Goal: Check status: Check status

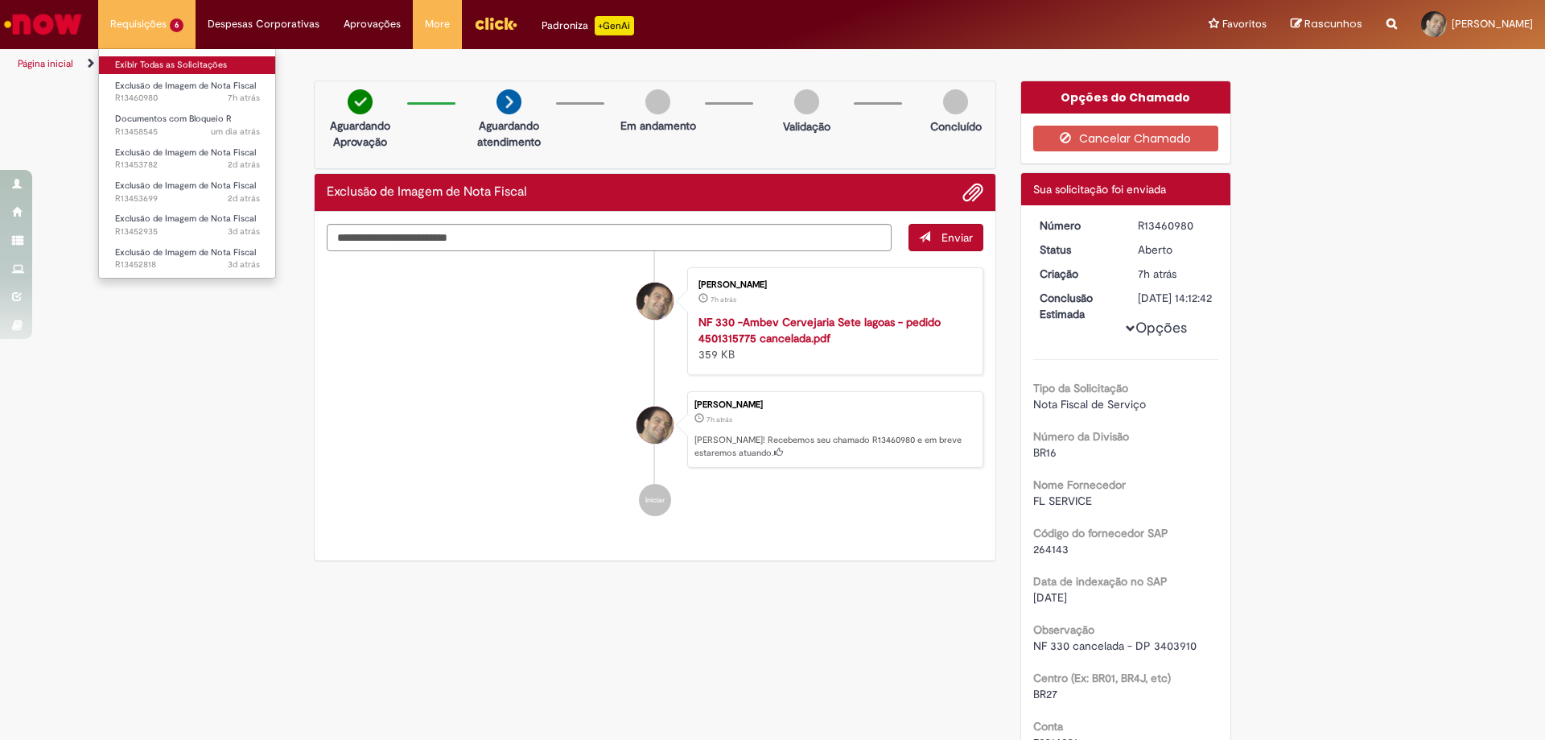
click at [141, 60] on link "Exibir Todas as Solicitações" at bounding box center [187, 65] width 177 height 18
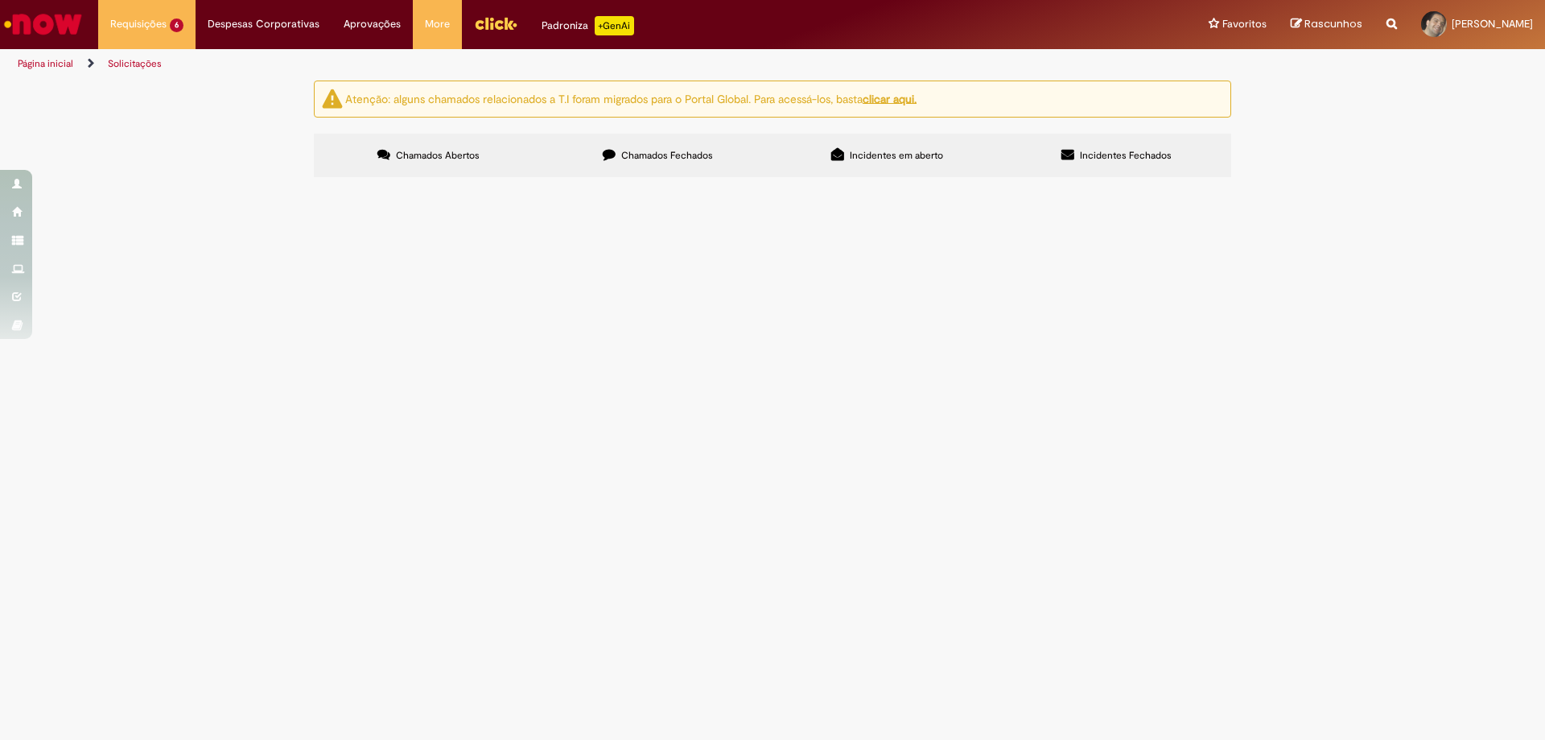
drag, startPoint x: 736, startPoint y: 432, endPoint x: 773, endPoint y: 431, distance: 36.3
click at [0, 0] on td "NF 20241 cancelada - DP 3440714" at bounding box center [0, 0] width 0 height 0
copy span "3440714"
click at [0, 0] on span "R13452818" at bounding box center [0, 0] width 0 height 0
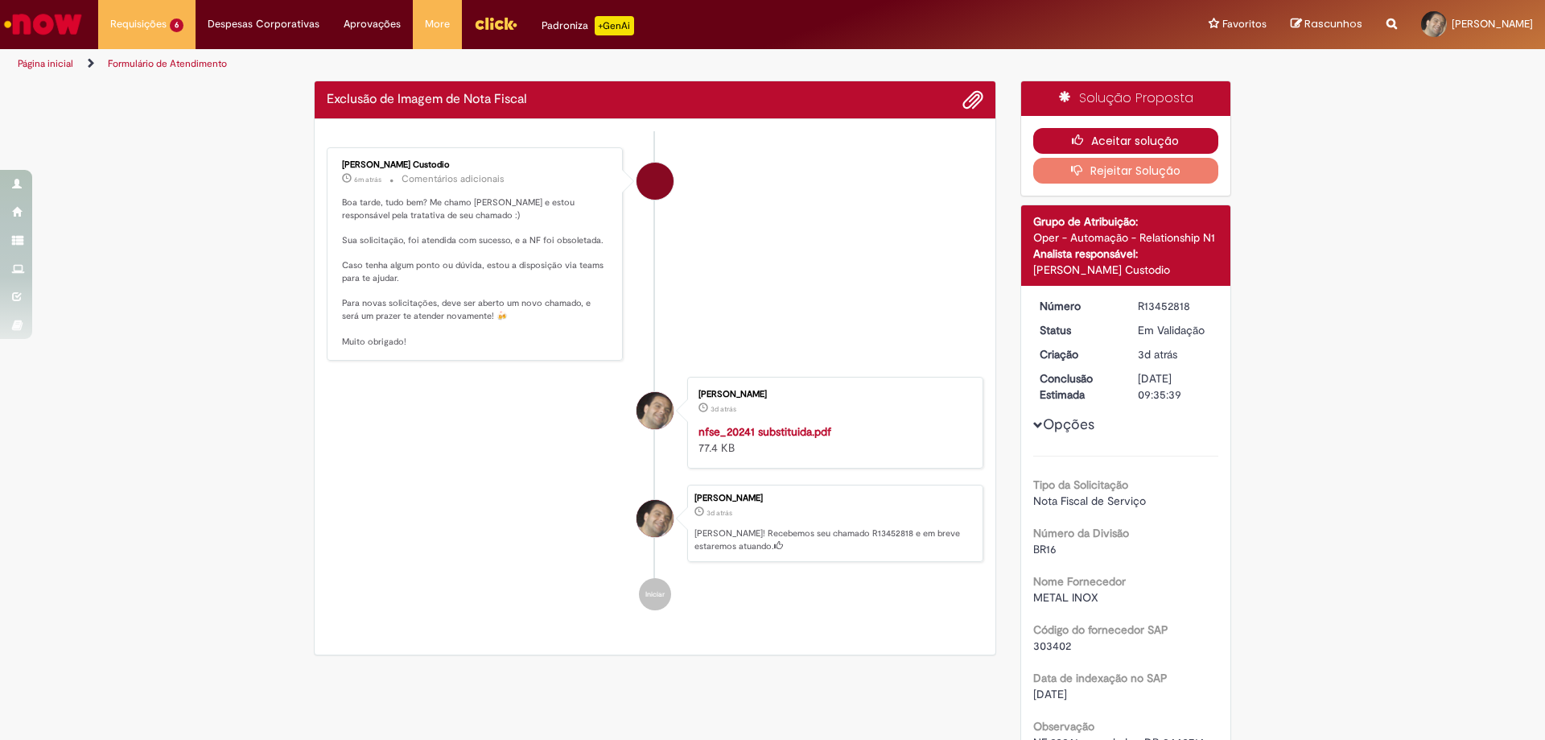
click at [1072, 136] on icon "button" at bounding box center [1081, 139] width 19 height 11
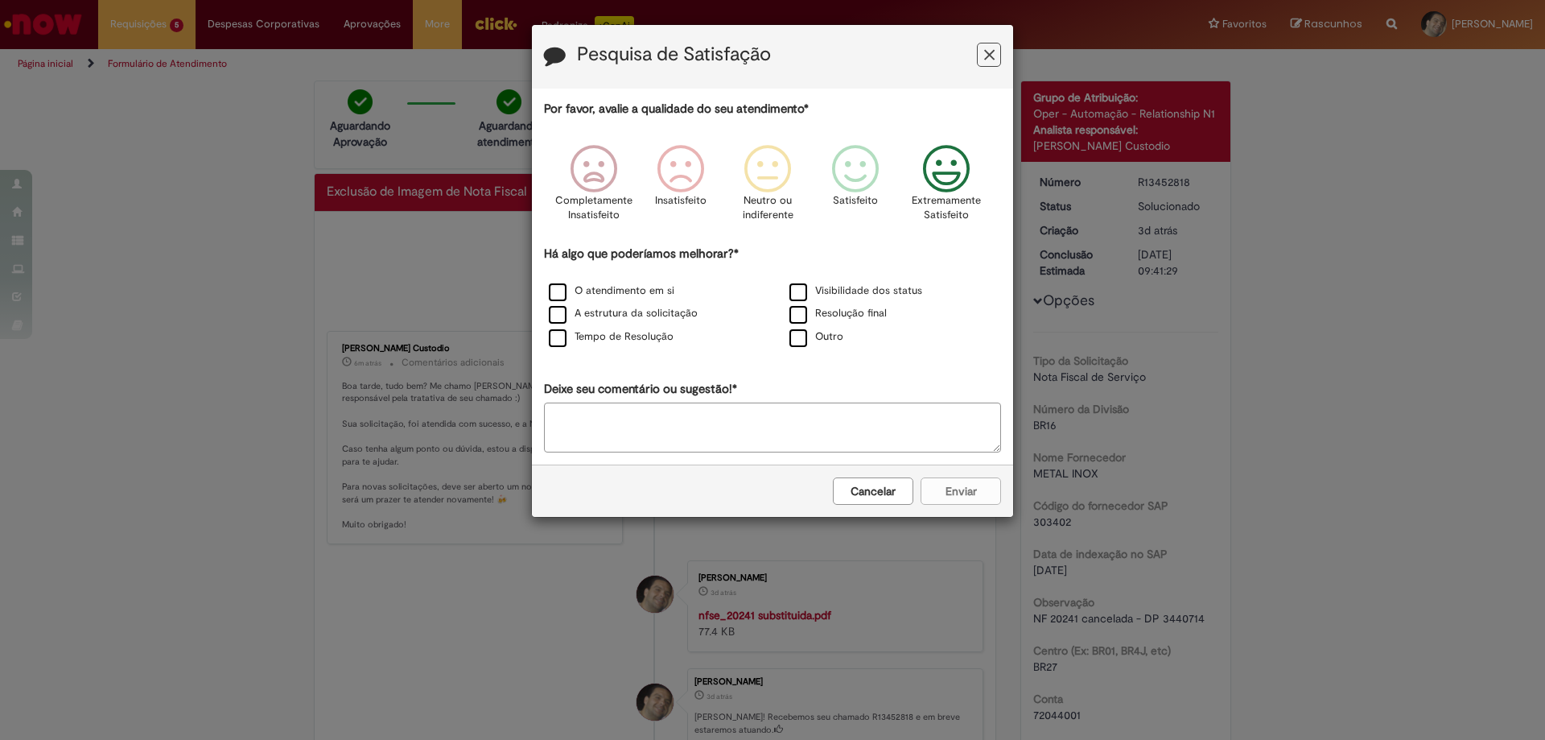
click at [929, 168] on icon "Feedback" at bounding box center [947, 169] width 60 height 48
click at [623, 293] on label "O atendimento em si" at bounding box center [612, 290] width 126 height 15
click at [960, 492] on button "Enviar" at bounding box center [961, 490] width 80 height 27
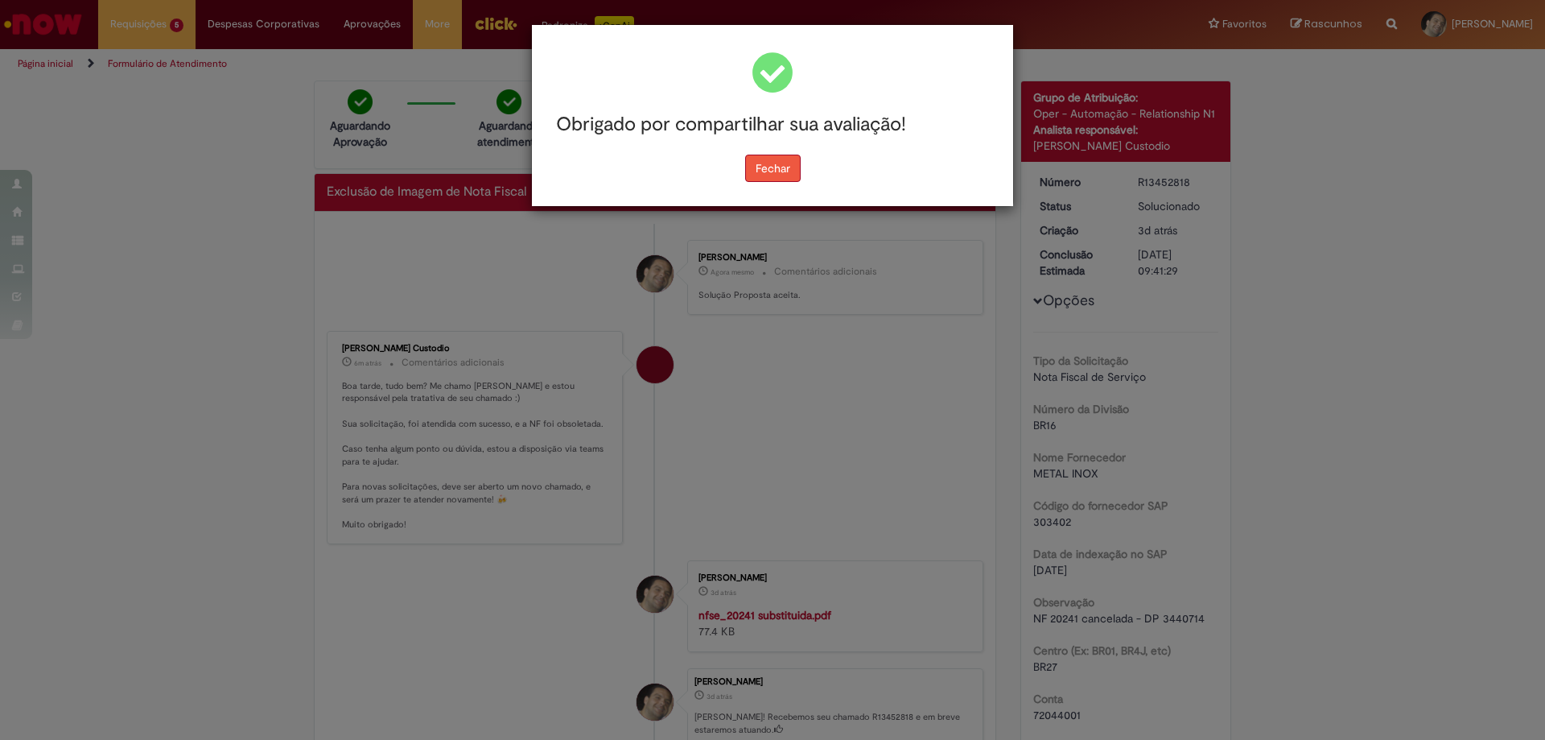
click at [776, 162] on button "Fechar" at bounding box center [773, 168] width 56 height 27
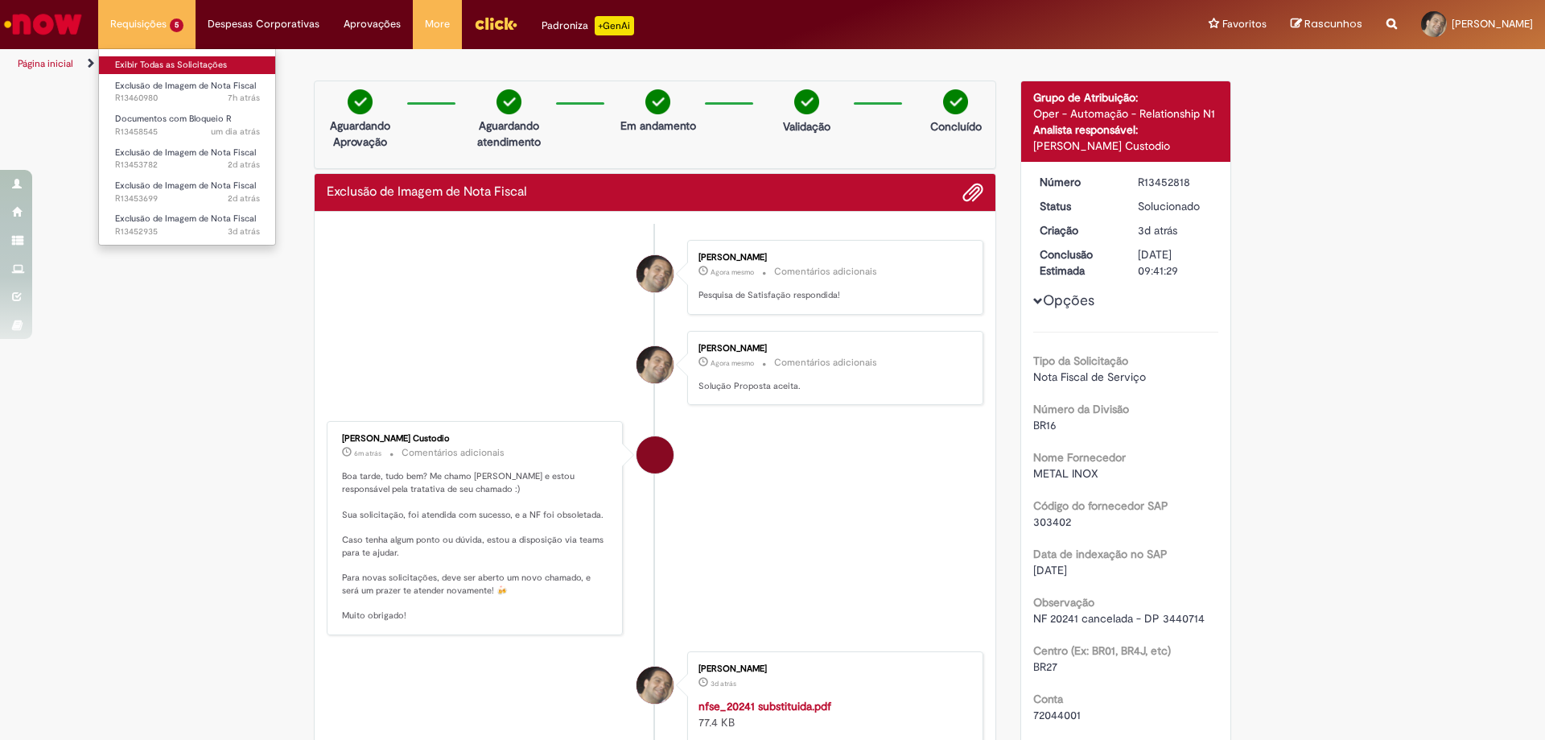
click at [154, 64] on link "Exibir Todas as Solicitações" at bounding box center [187, 65] width 177 height 18
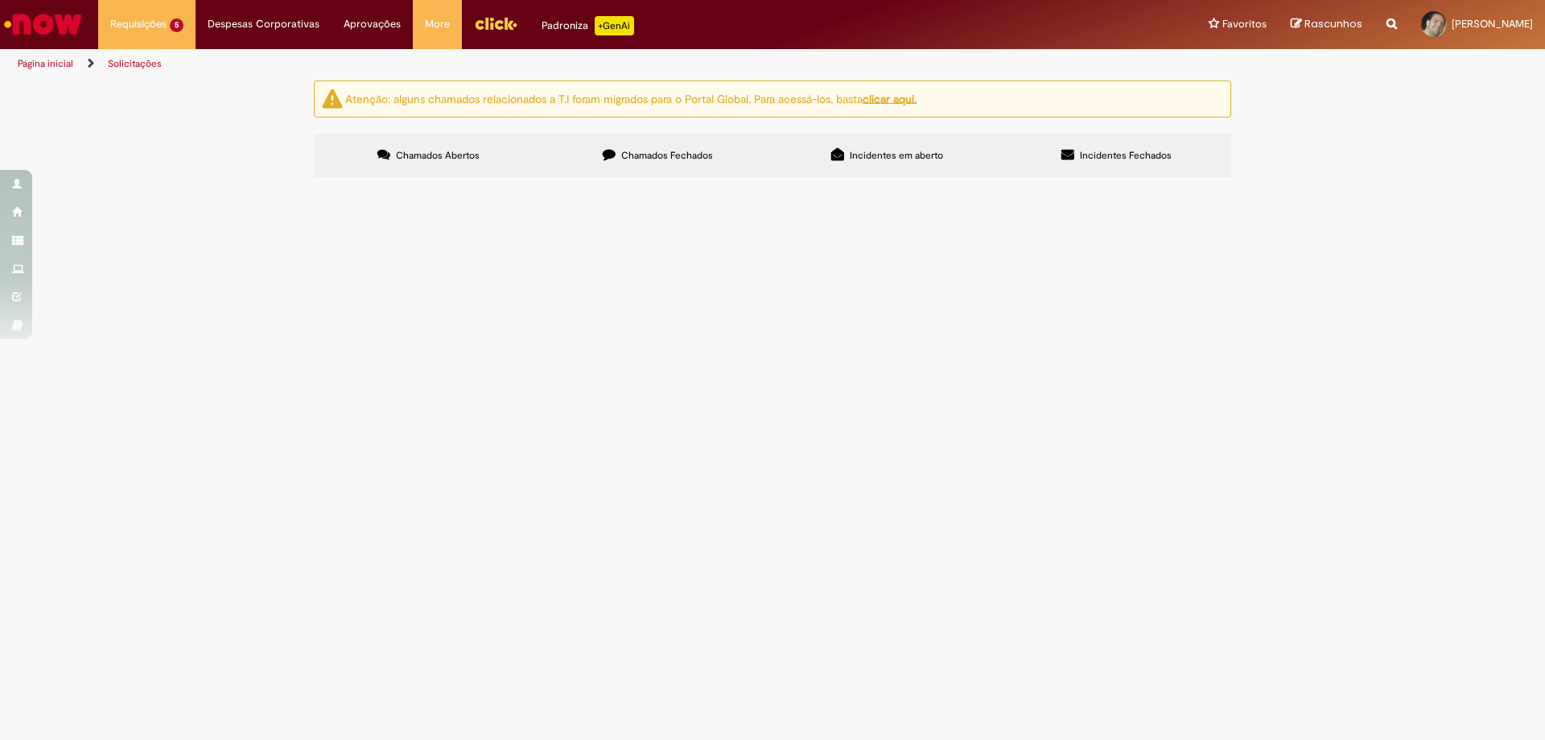
click at [0, 0] on span "R13458545" at bounding box center [0, 0] width 0 height 0
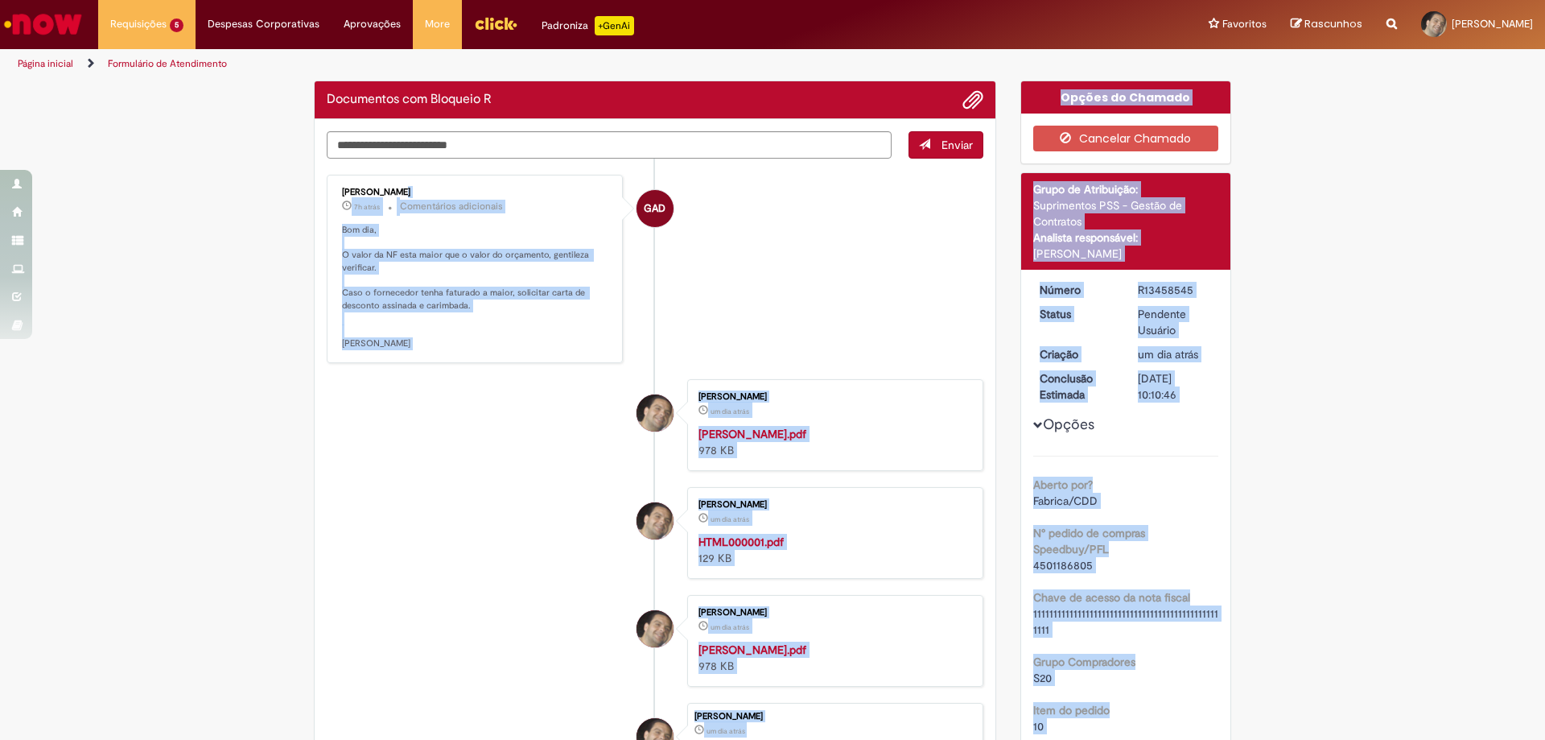
drag, startPoint x: 738, startPoint y: 402, endPoint x: 773, endPoint y: 402, distance: 34.6
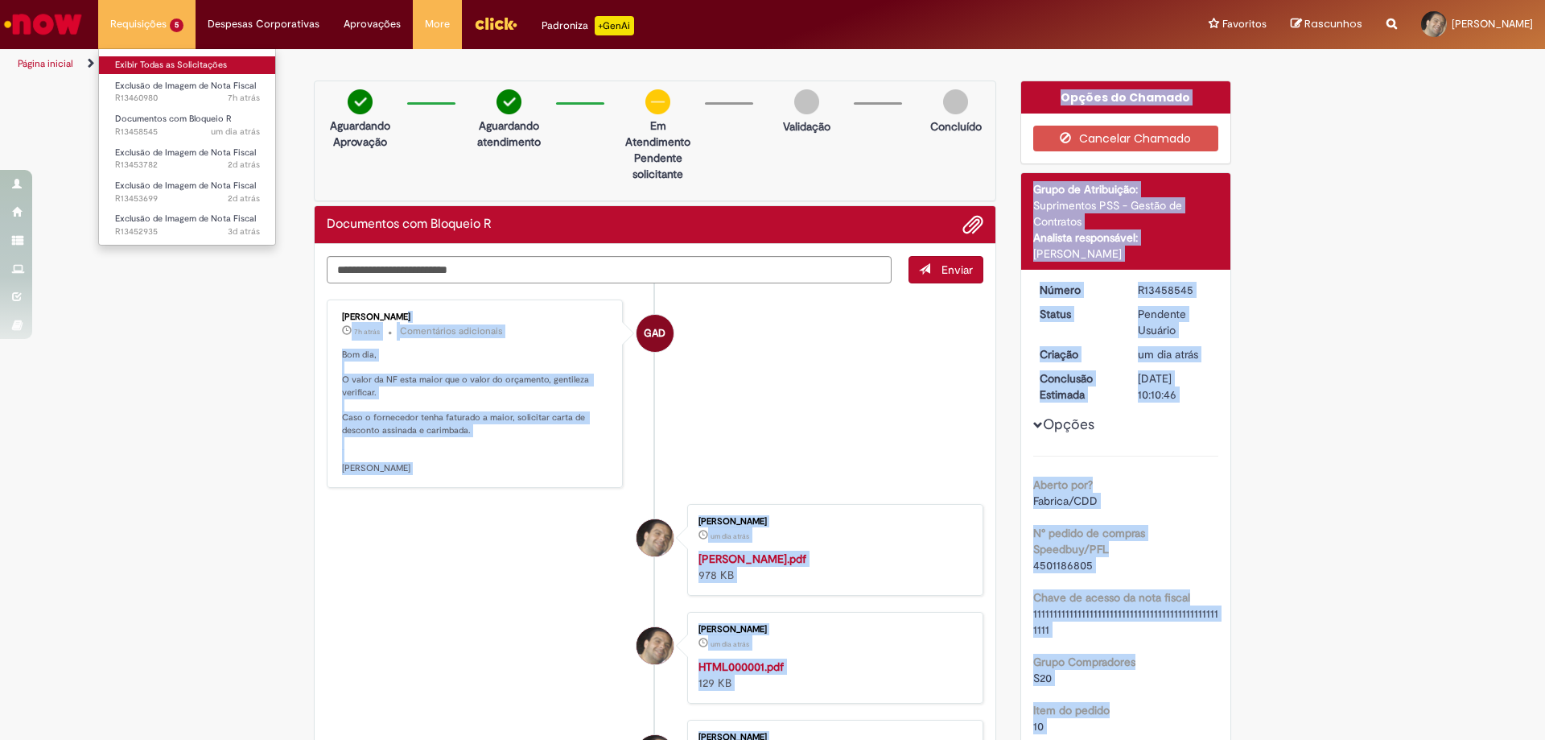
click at [143, 69] on link "Exibir Todas as Solicitações" at bounding box center [187, 65] width 177 height 18
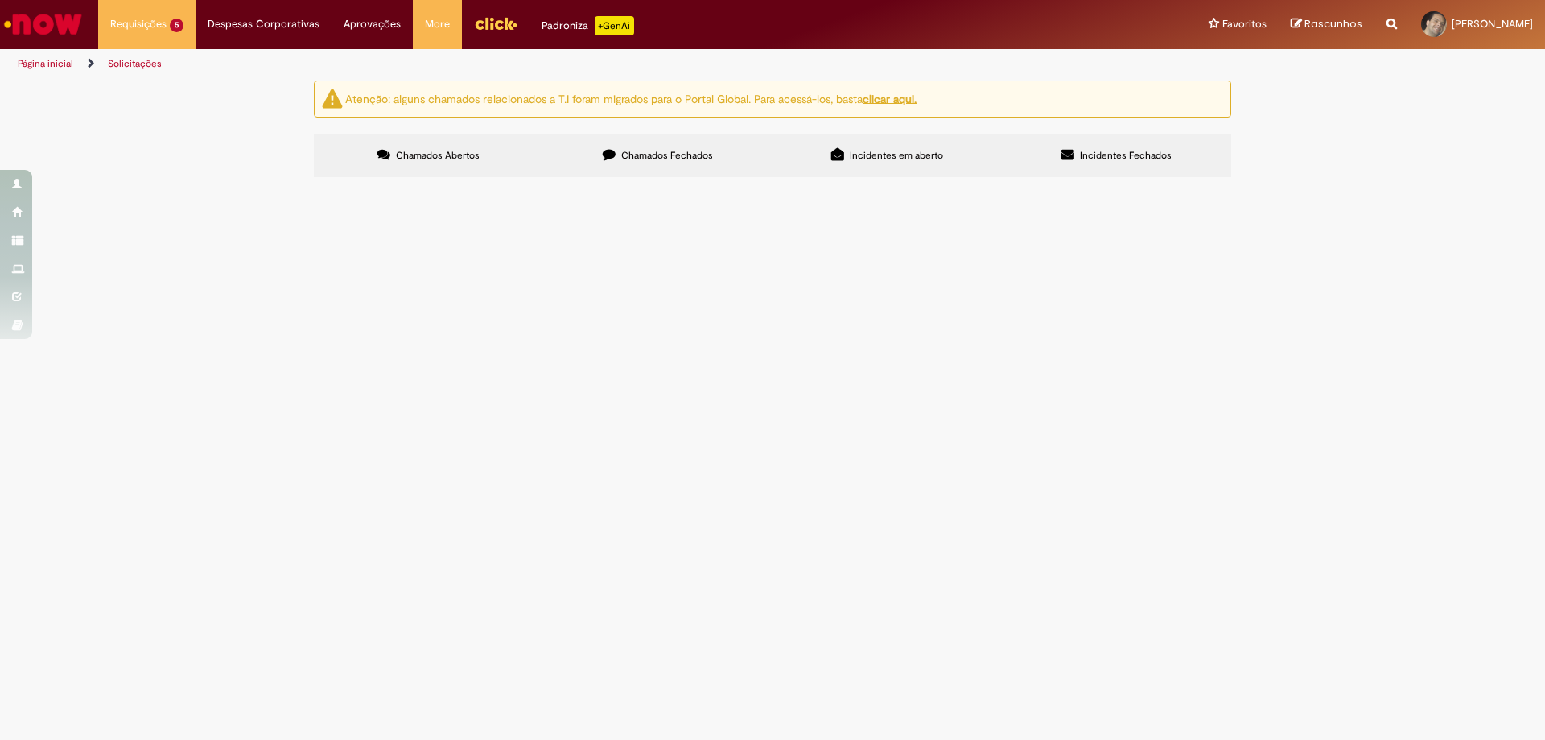
click at [0, 0] on span "R13452935" at bounding box center [0, 0] width 0 height 0
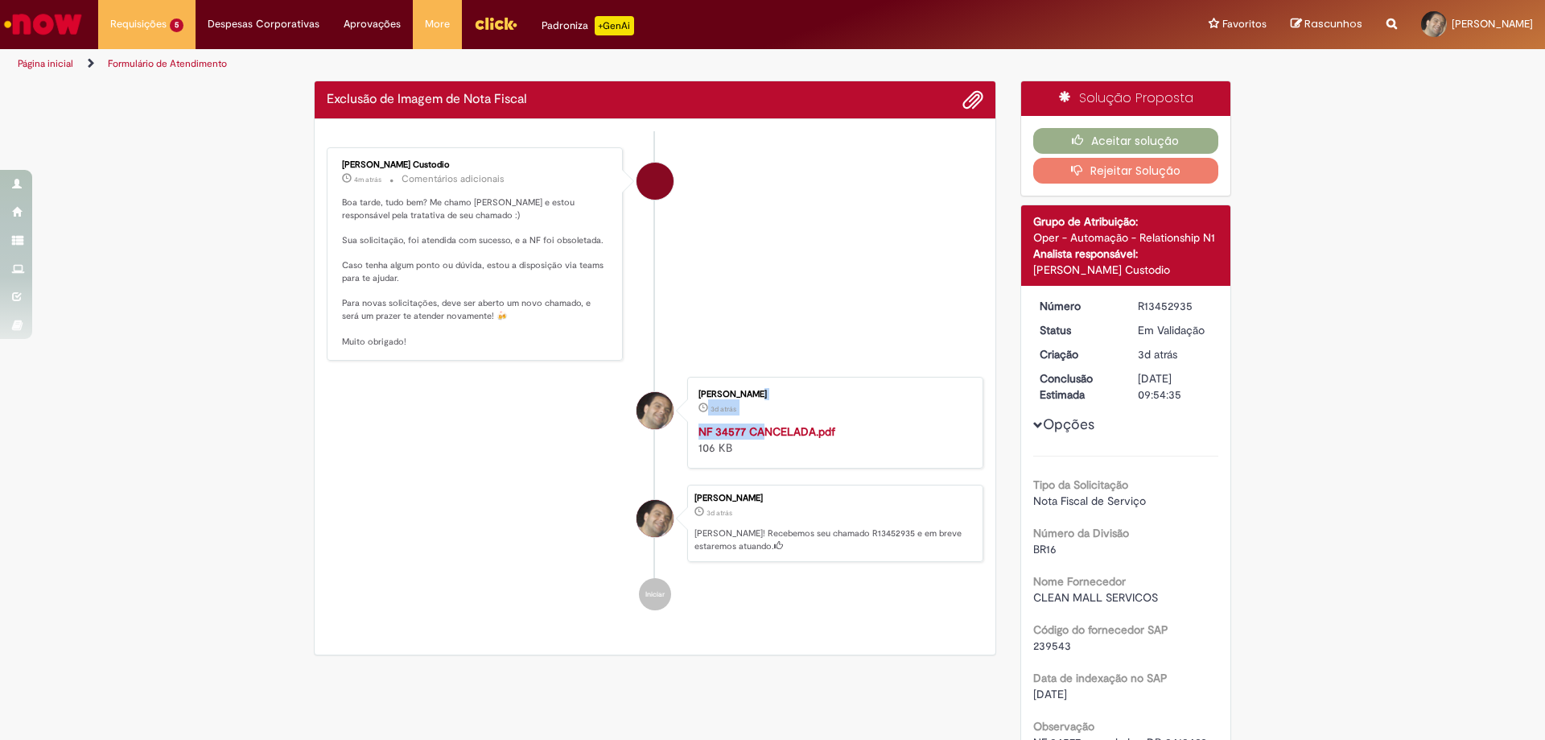
click at [761, 402] on div "Verificar Código de Barras Exclusão de Imagem de Nota Fiscal Enviar Igor Alexan…" at bounding box center [773, 631] width 942 height 1103
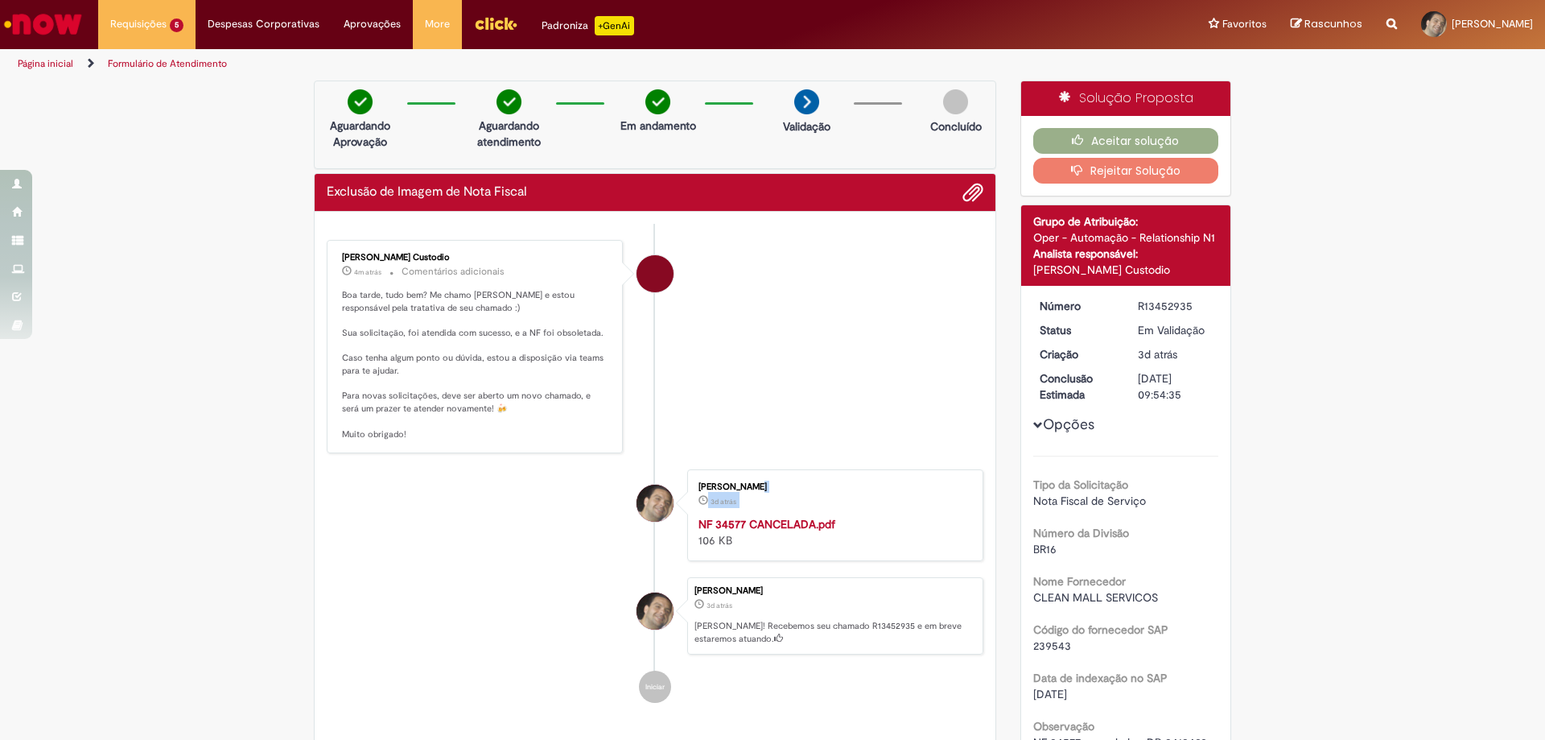
scroll to position [161, 0]
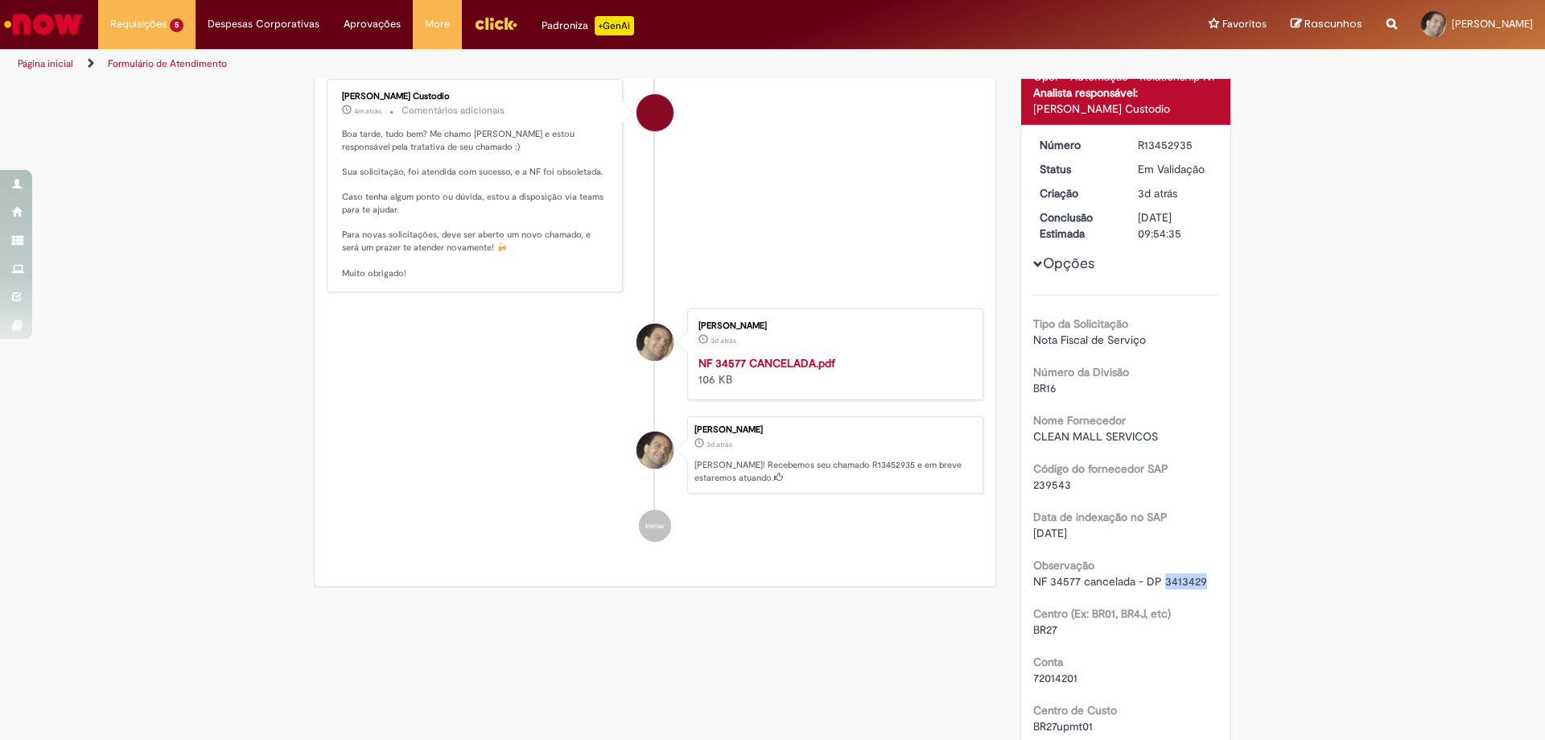
drag, startPoint x: 1157, startPoint y: 582, endPoint x: 1206, endPoint y: 579, distance: 49.2
click at [1206, 579] on div "NF 34577 cancelada - DP 3413429" at bounding box center [1126, 581] width 186 height 16
copy span "3413429"
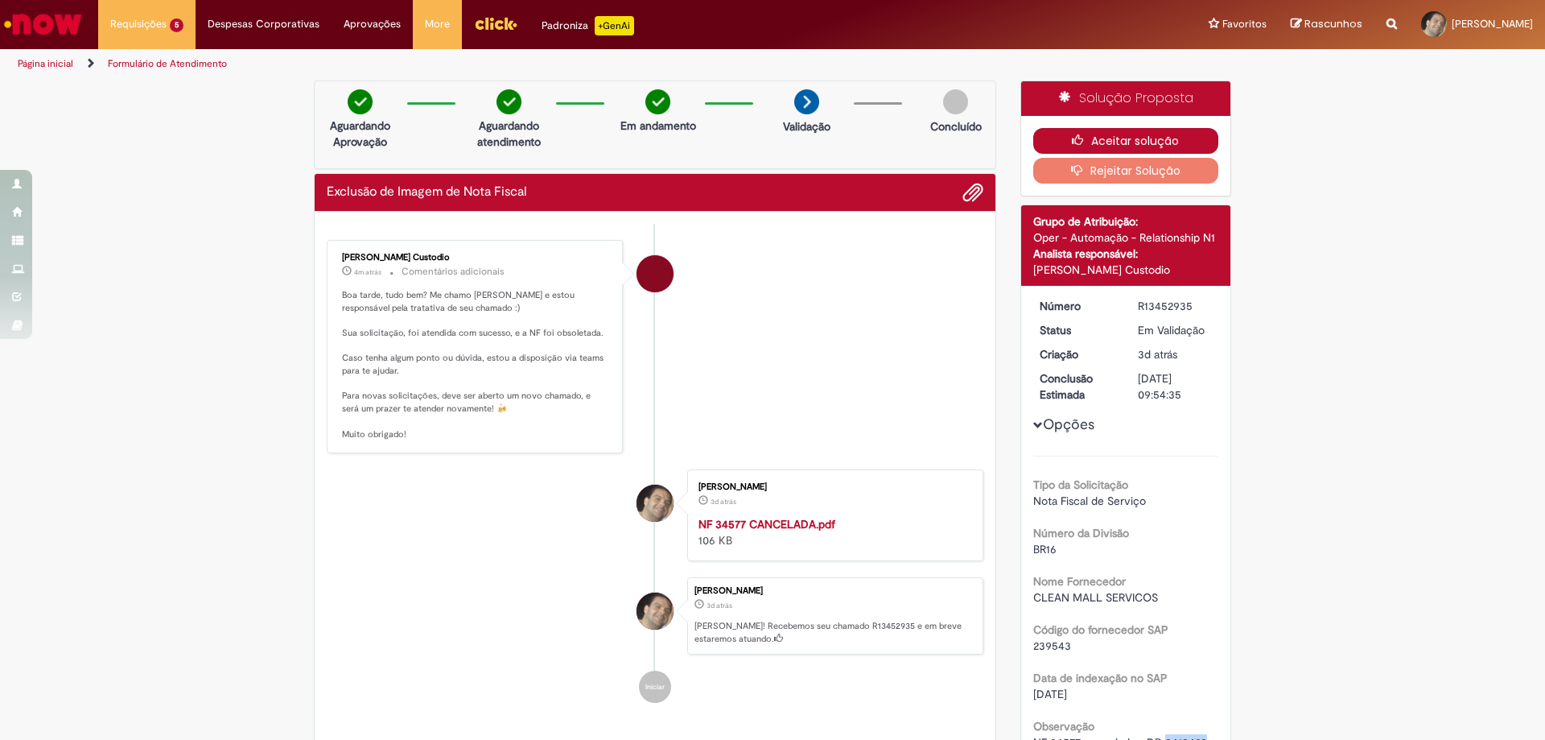
click at [1103, 138] on button "Aceitar solução" at bounding box center [1126, 141] width 186 height 26
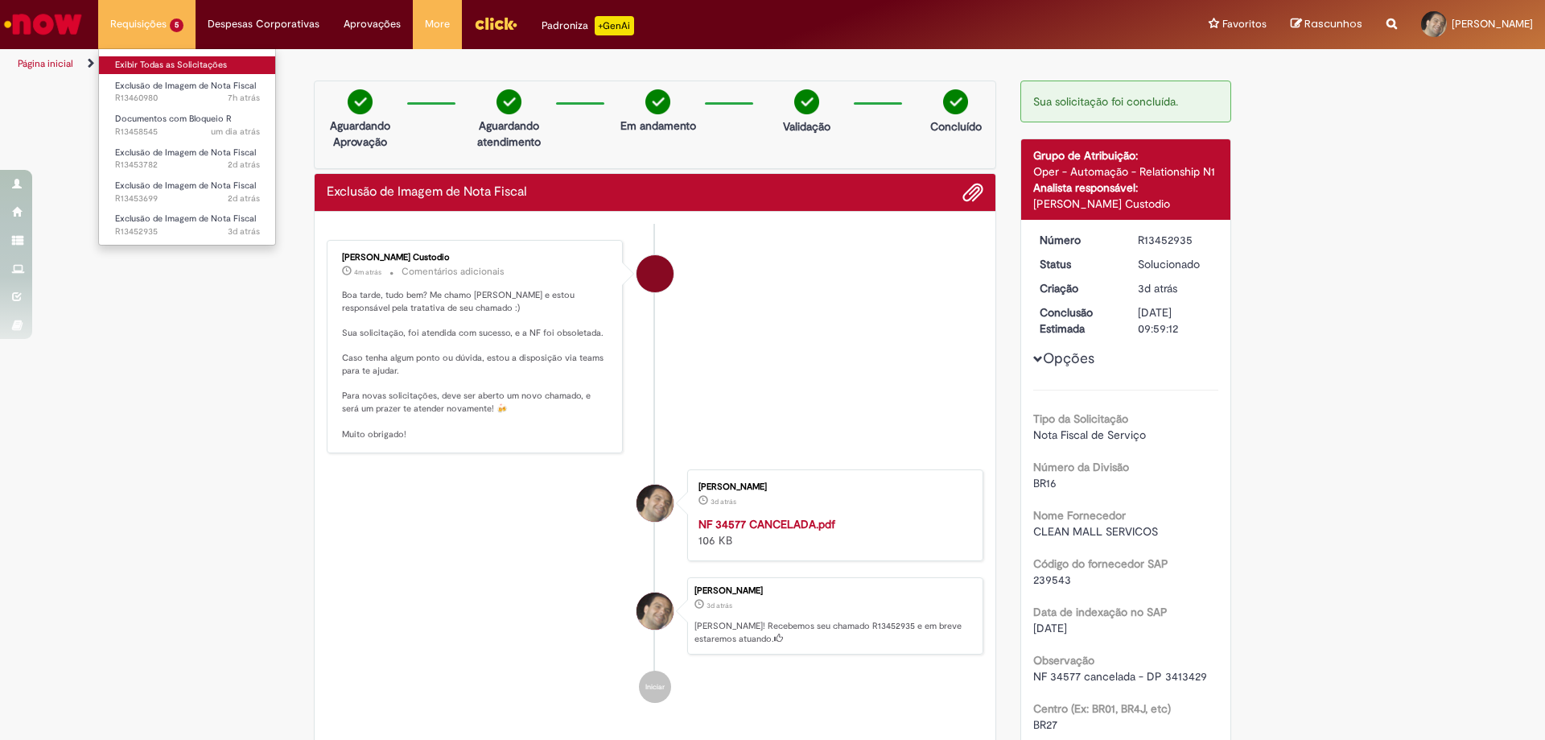
click at [132, 62] on link "Exibir Todas as Solicitações" at bounding box center [187, 65] width 177 height 18
click at [139, 66] on link "Exibir Todas as Solicitações" at bounding box center [187, 65] width 177 height 18
click at [150, 87] on span "Exclusão de Imagem de Nota Fiscal" at bounding box center [185, 86] width 141 height 12
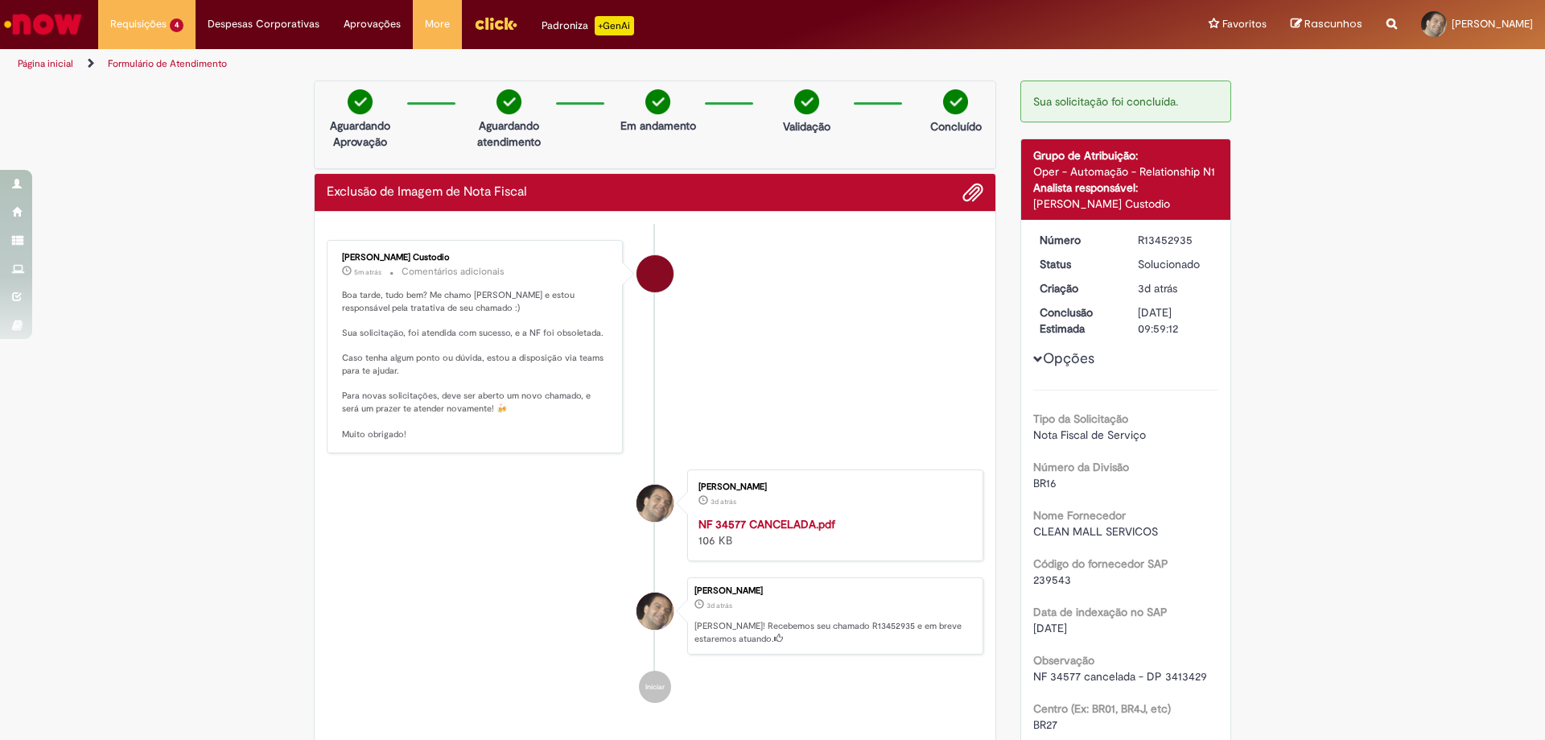
click at [31, 31] on img "Ir para a Homepage" at bounding box center [43, 24] width 83 height 32
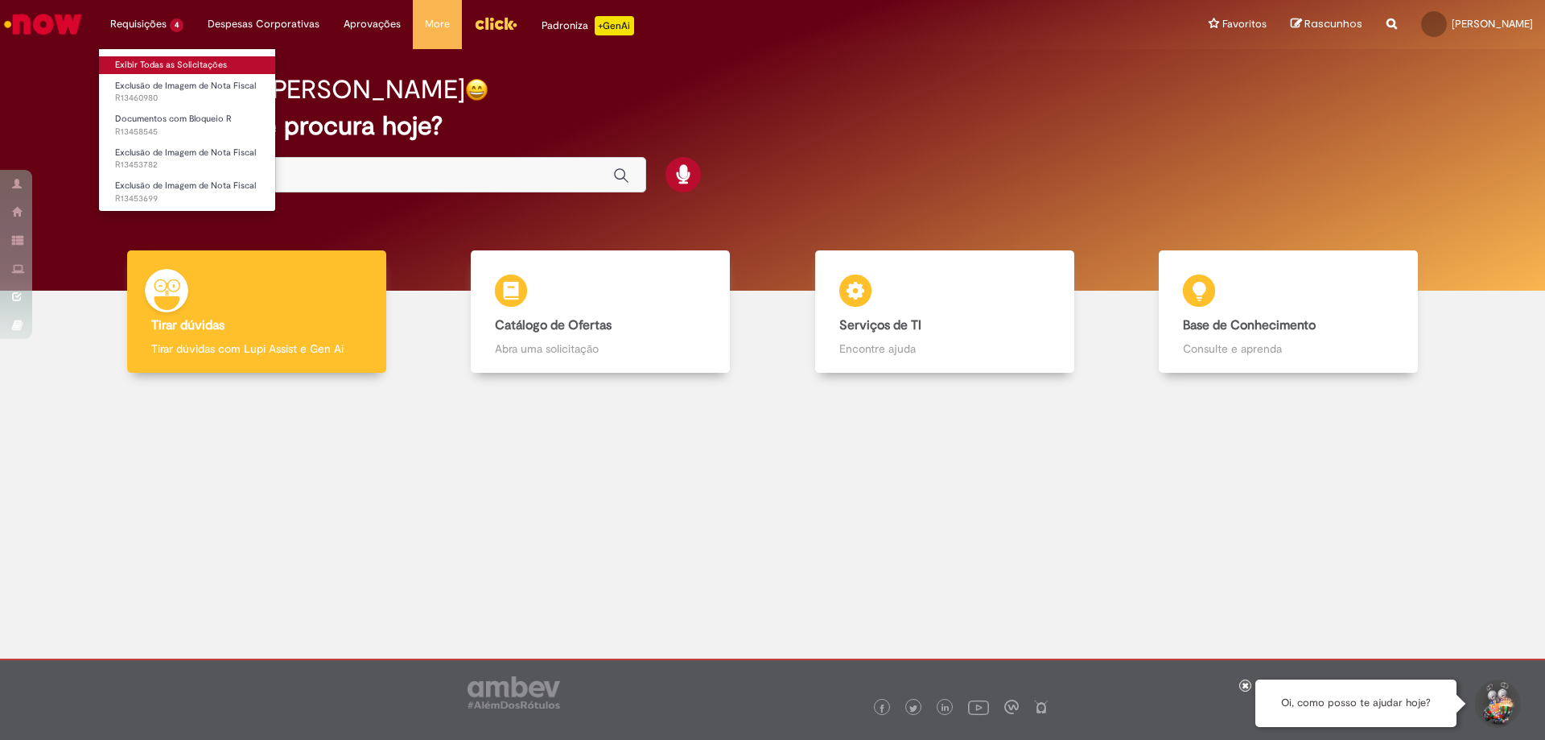
click at [144, 61] on link "Exibir Todas as Solicitações" at bounding box center [187, 65] width 177 height 18
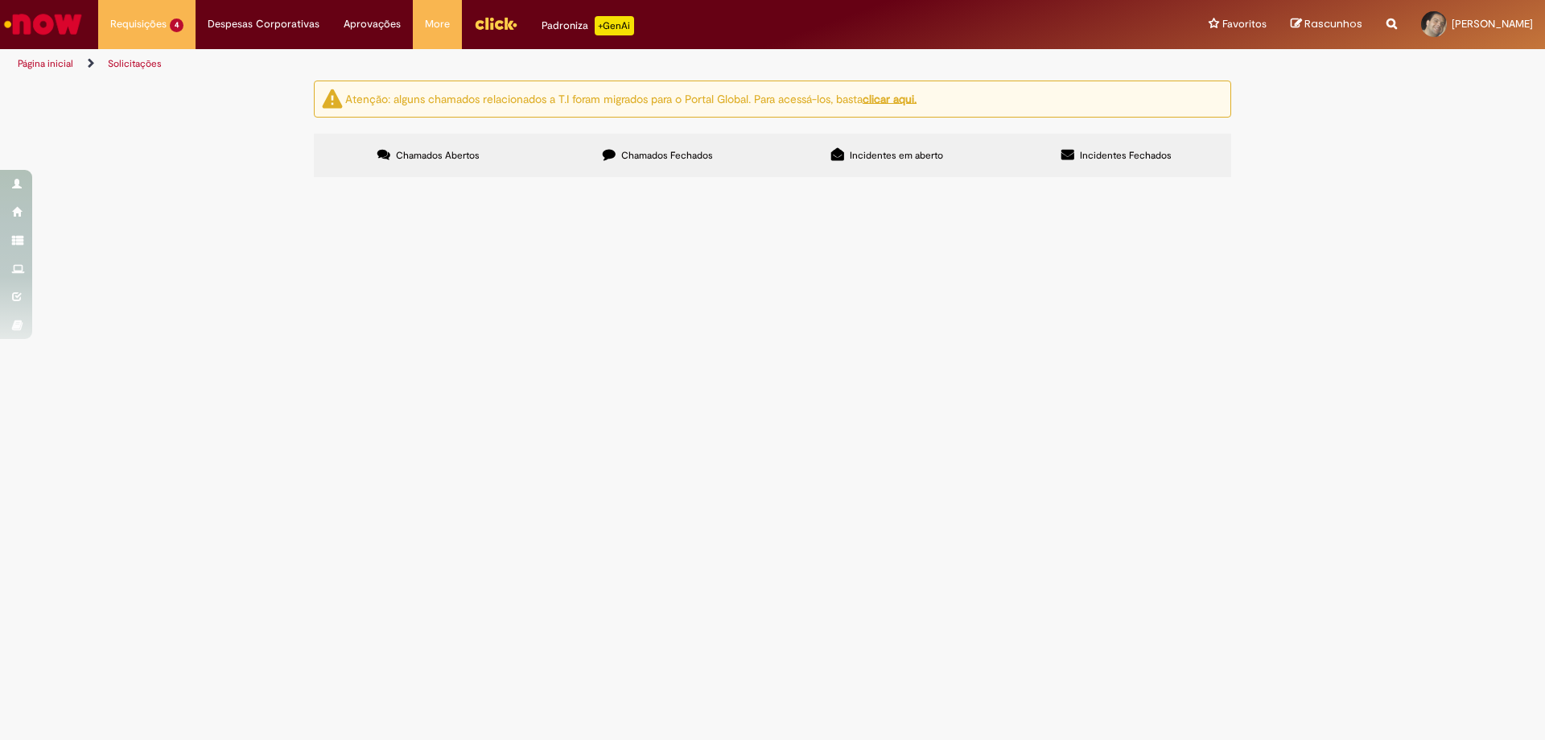
click at [0, 0] on span "R13453699" at bounding box center [0, 0] width 0 height 0
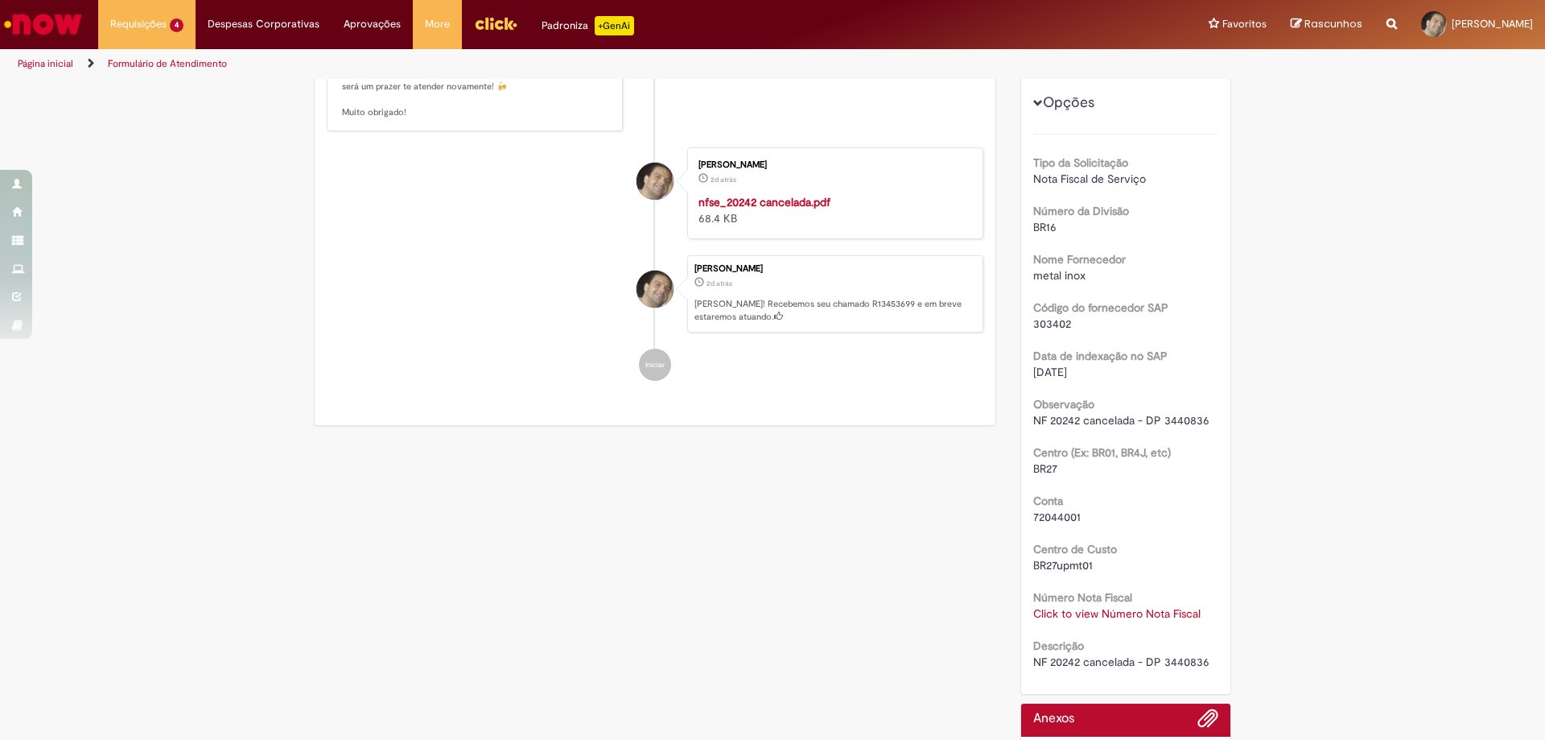
scroll to position [414, 0]
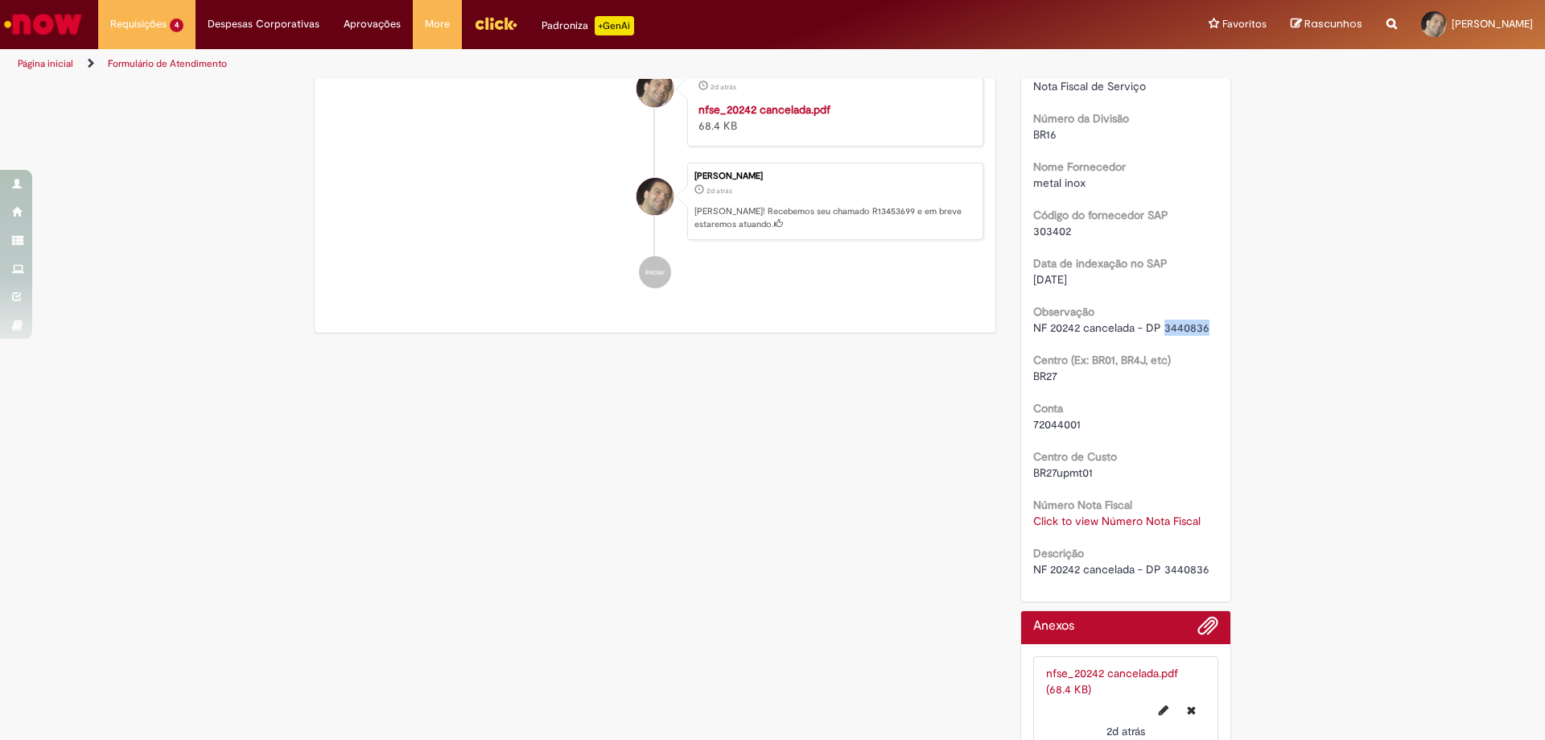
drag, startPoint x: 1160, startPoint y: 326, endPoint x: 1208, endPoint y: 331, distance: 47.7
click at [1208, 331] on div "NF 20242 cancelada - DP 3440836" at bounding box center [1126, 327] width 186 height 16
copy span "3440836"
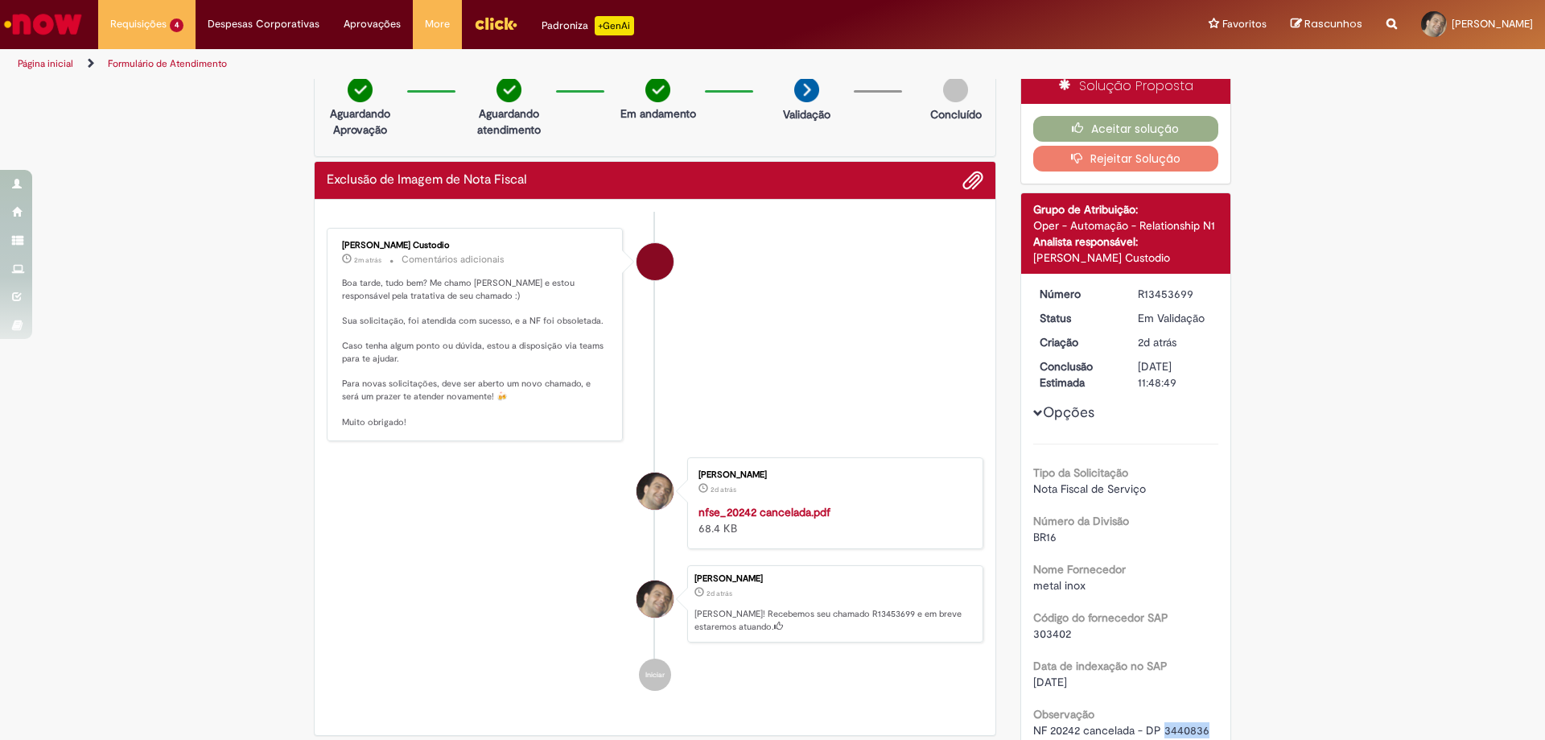
scroll to position [0, 0]
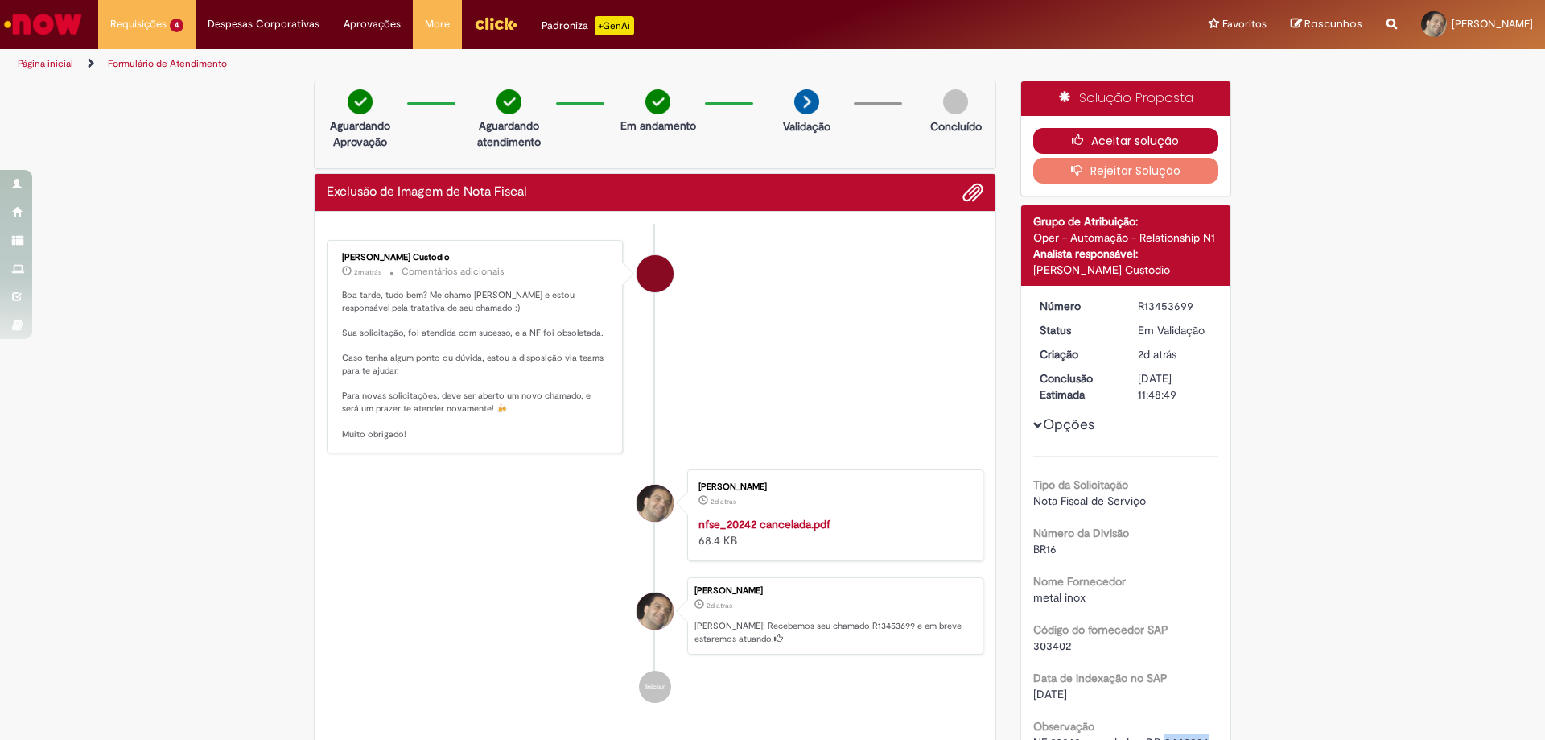
click at [1095, 142] on button "Aceitar solução" at bounding box center [1126, 141] width 186 height 26
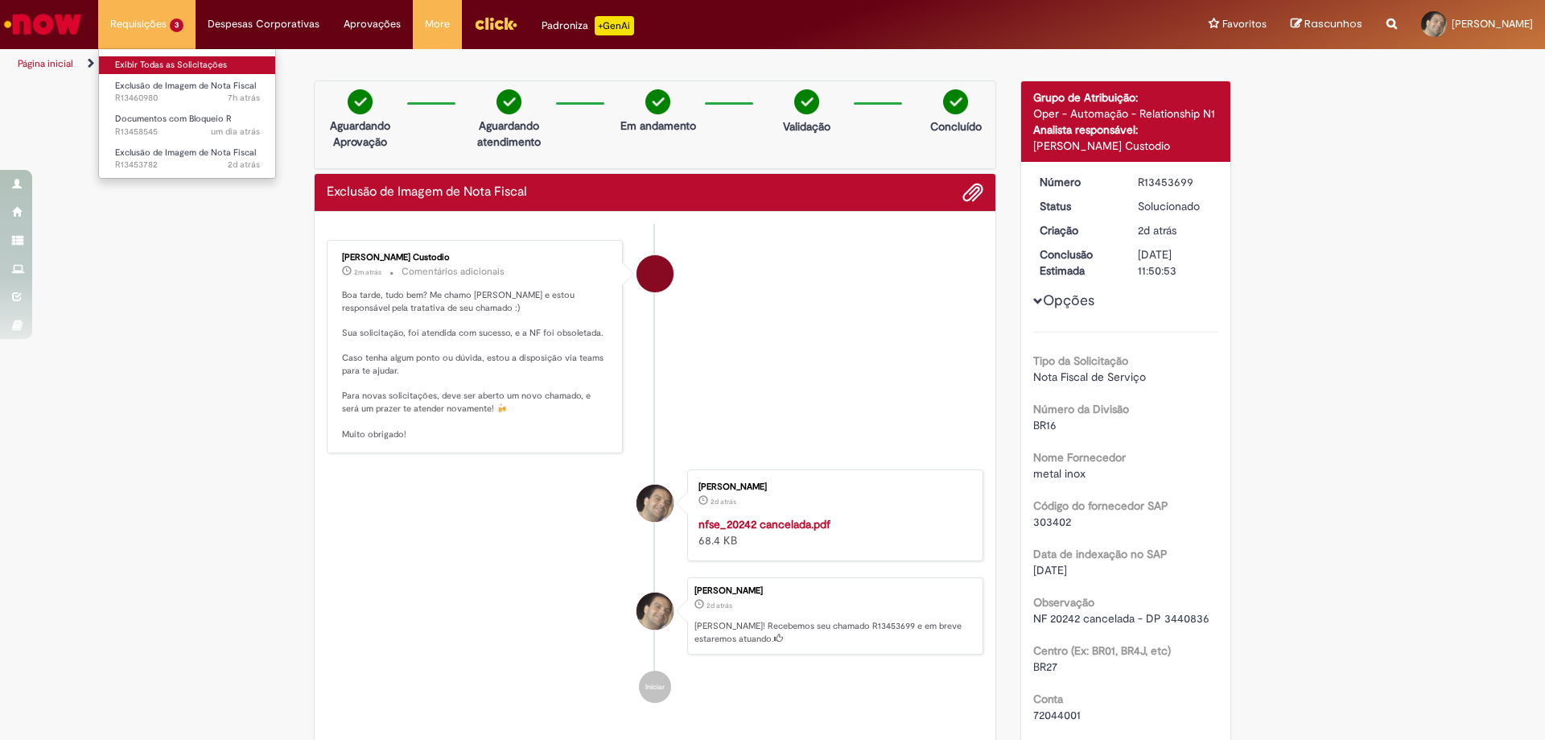
click at [121, 66] on link "Exibir Todas as Solicitações" at bounding box center [187, 65] width 177 height 18
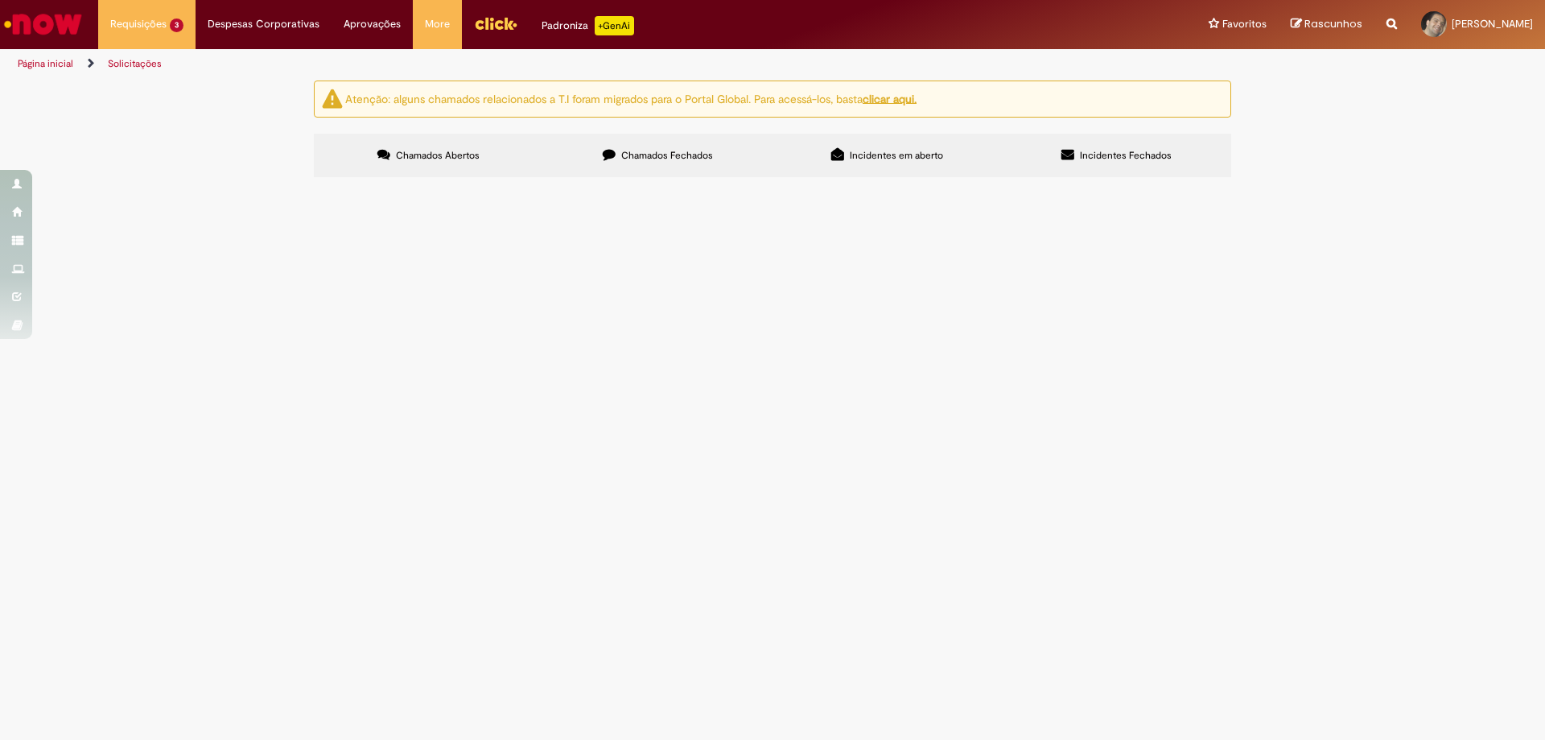
click at [0, 0] on span "R13453782" at bounding box center [0, 0] width 0 height 0
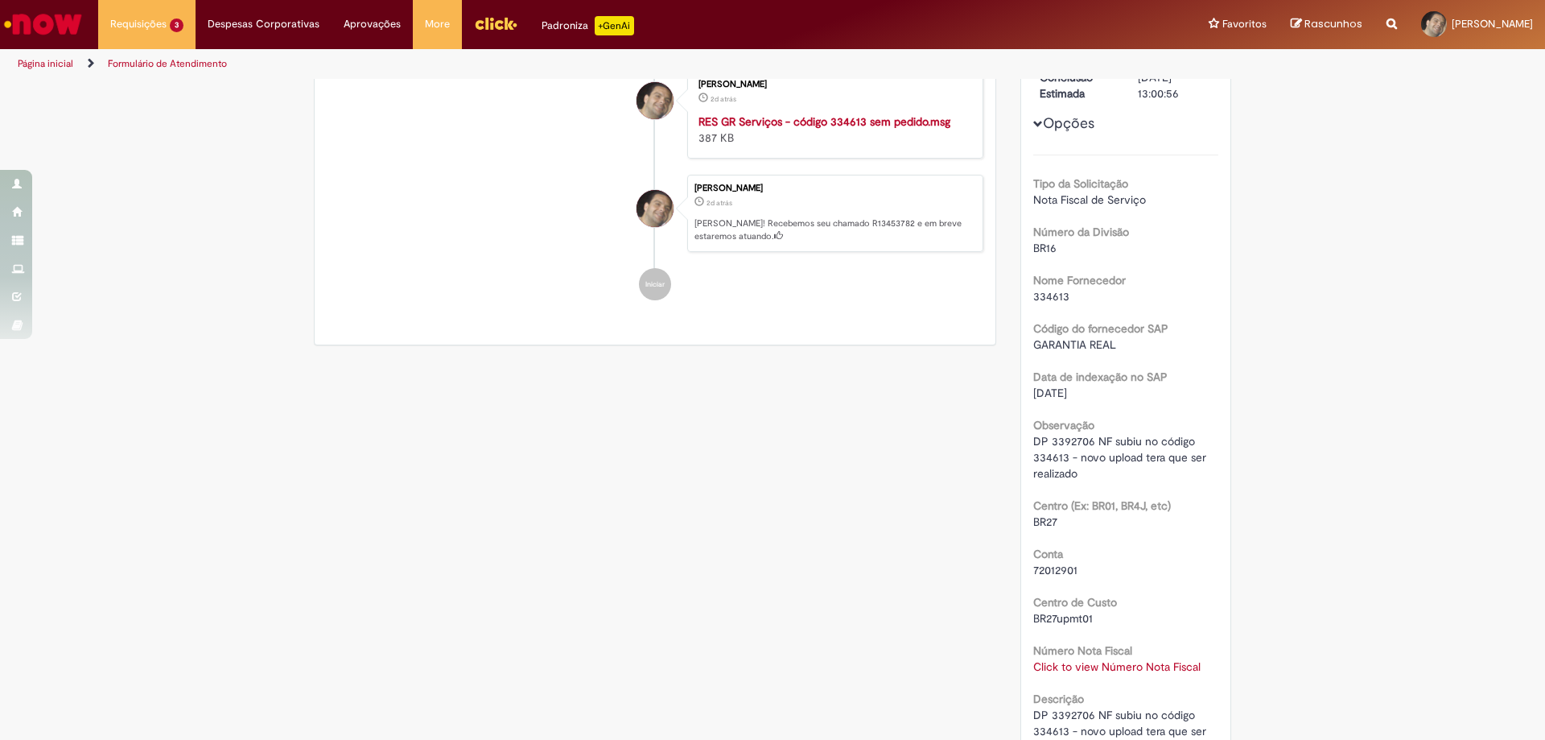
scroll to position [495, 0]
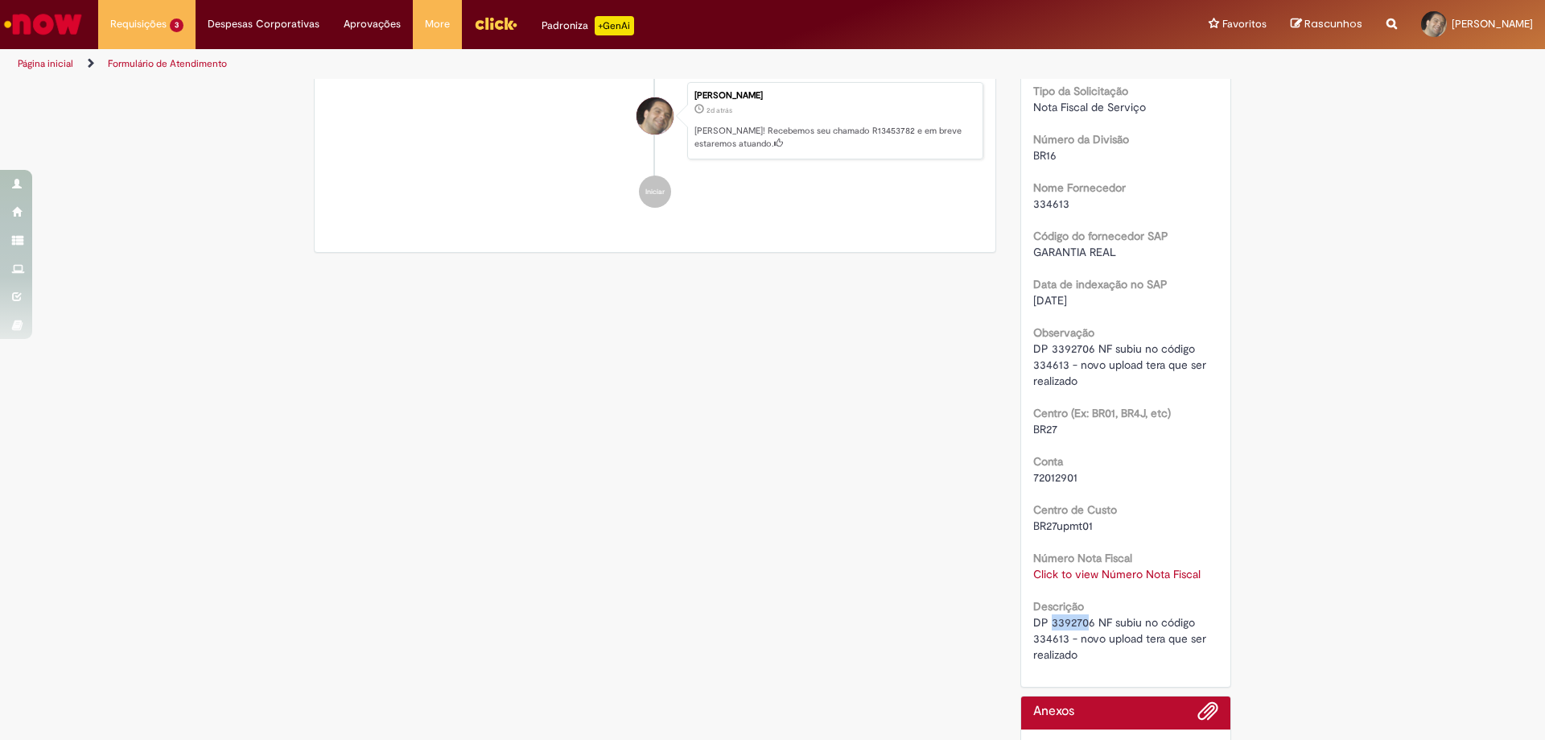
drag, startPoint x: 1045, startPoint y: 619, endPoint x: 1080, endPoint y: 614, distance: 35.7
click at [1080, 615] on span "DP 3392706 NF subiu no código 334613 - novo upload tera que ser realizado" at bounding box center [1121, 638] width 176 height 47
copy span "3392706"
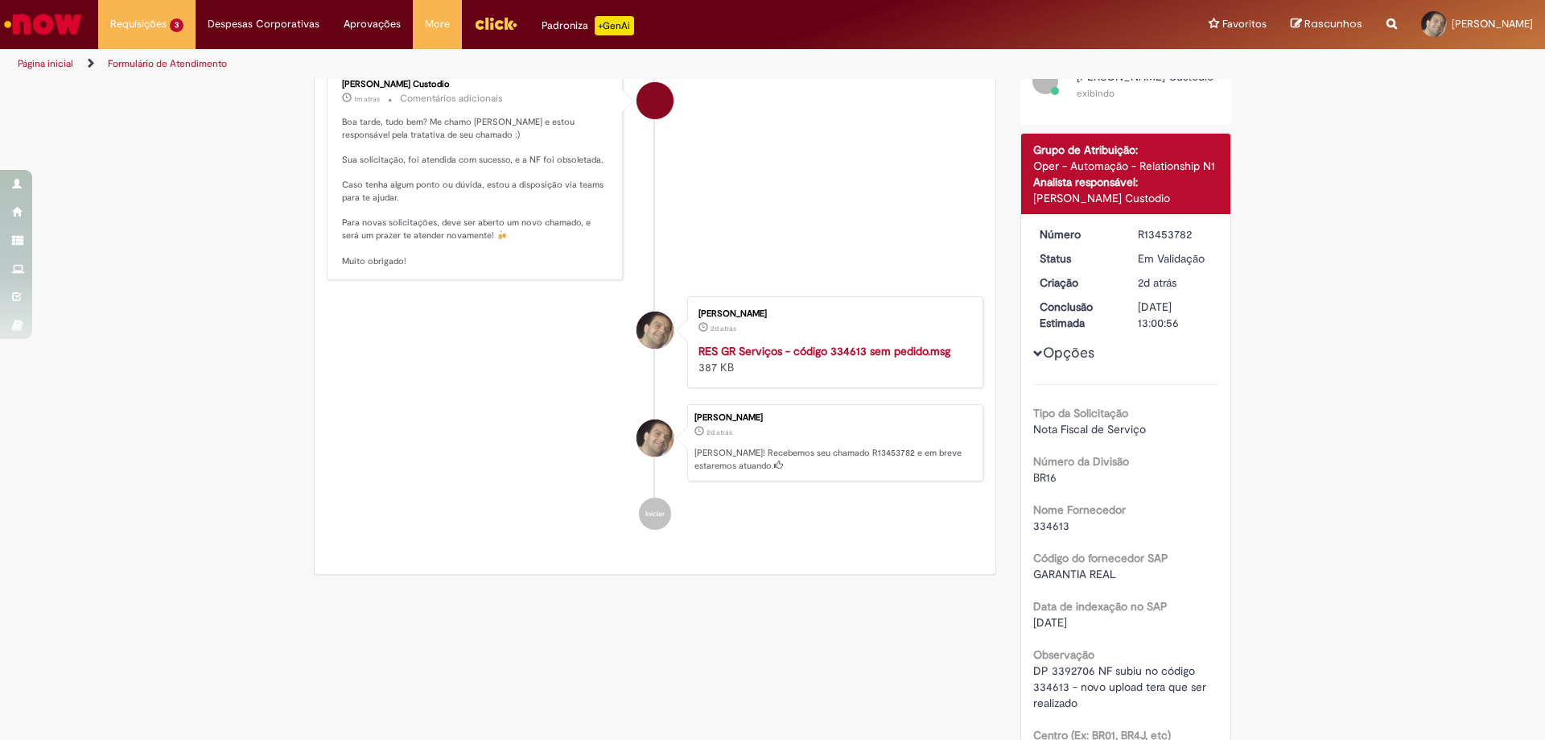
scroll to position [0, 0]
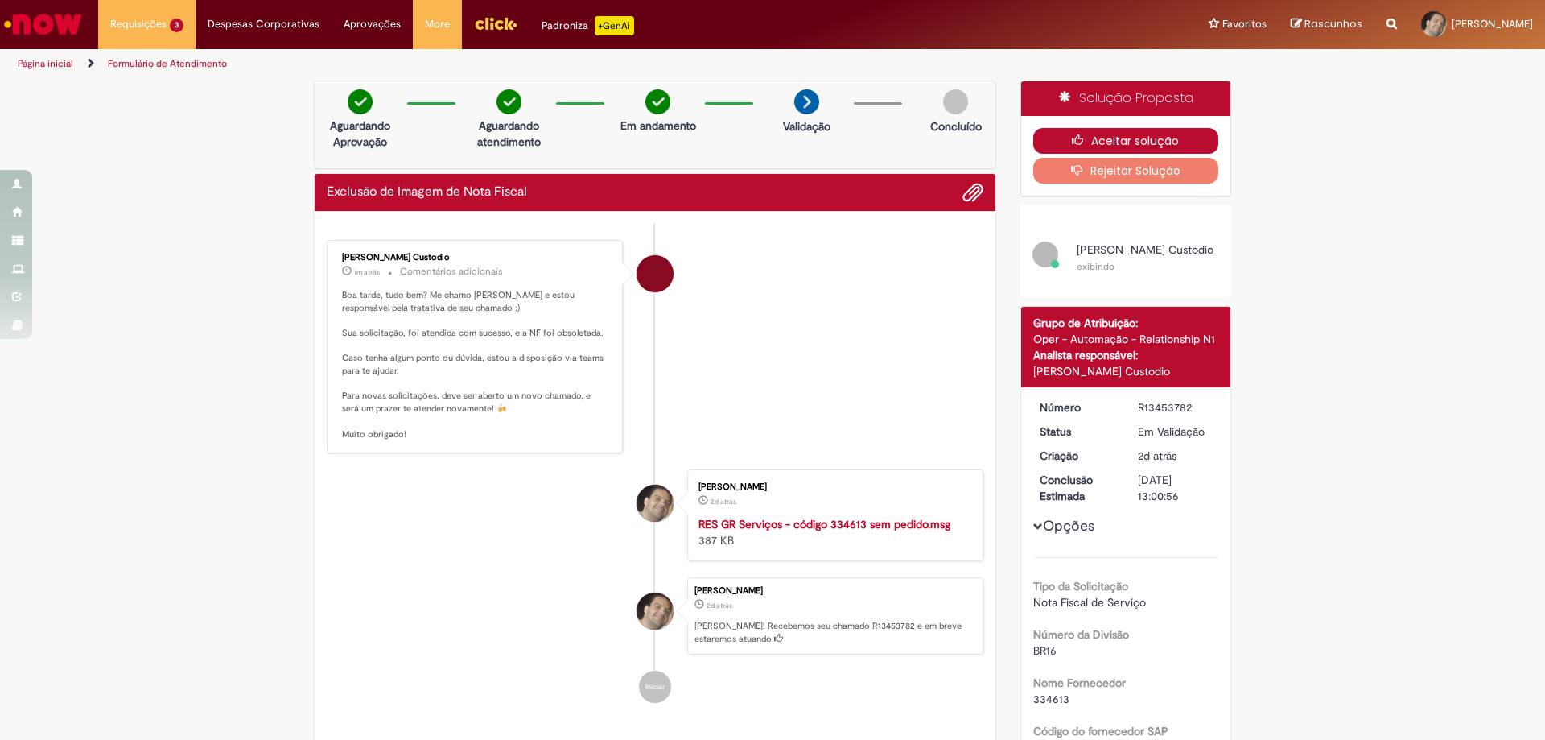
click at [1169, 131] on button "Aceitar solução" at bounding box center [1126, 141] width 186 height 26
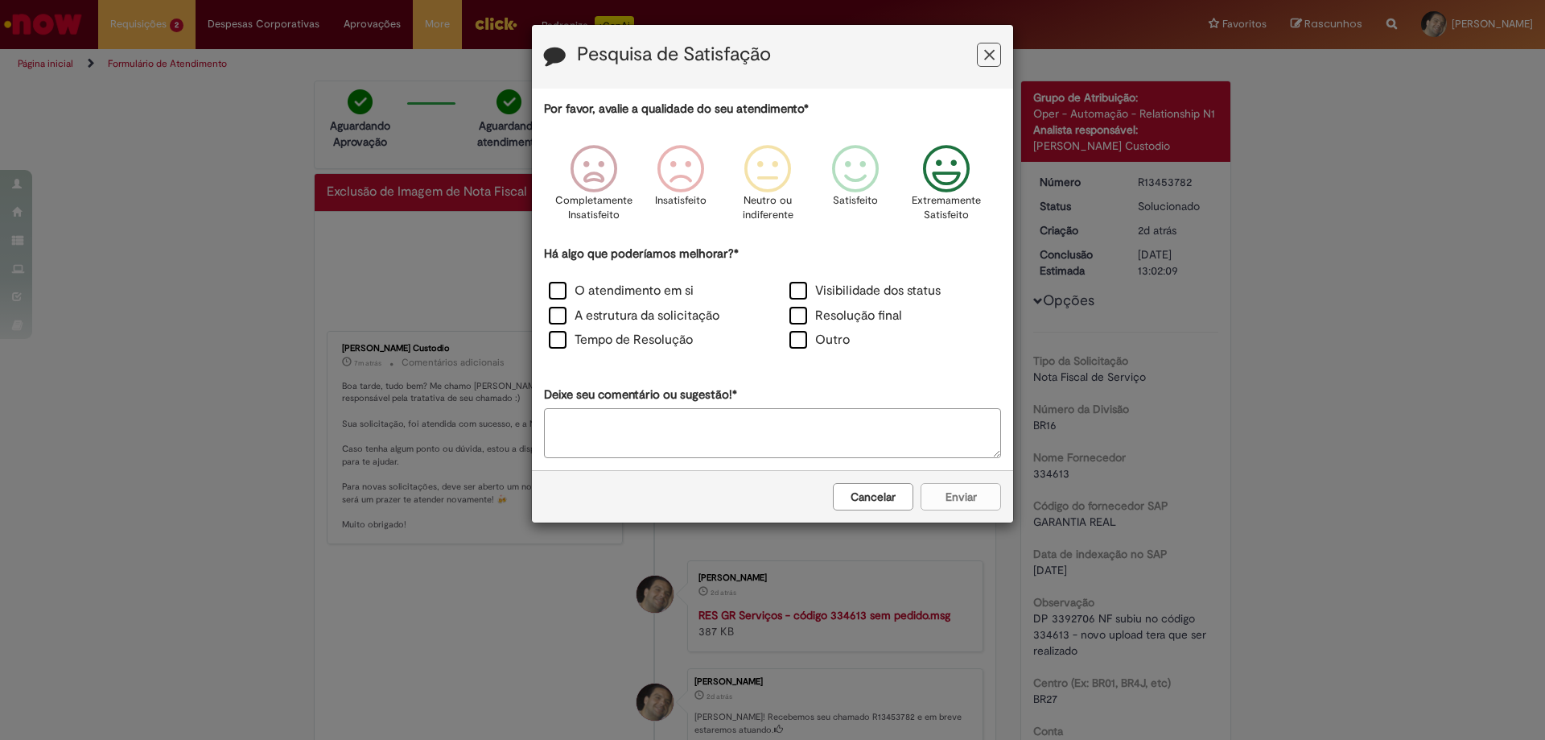
click at [942, 161] on icon "Feedback" at bounding box center [947, 169] width 60 height 48
click at [558, 298] on label "O atendimento em si" at bounding box center [621, 291] width 145 height 19
click at [985, 502] on button "Enviar" at bounding box center [961, 496] width 80 height 27
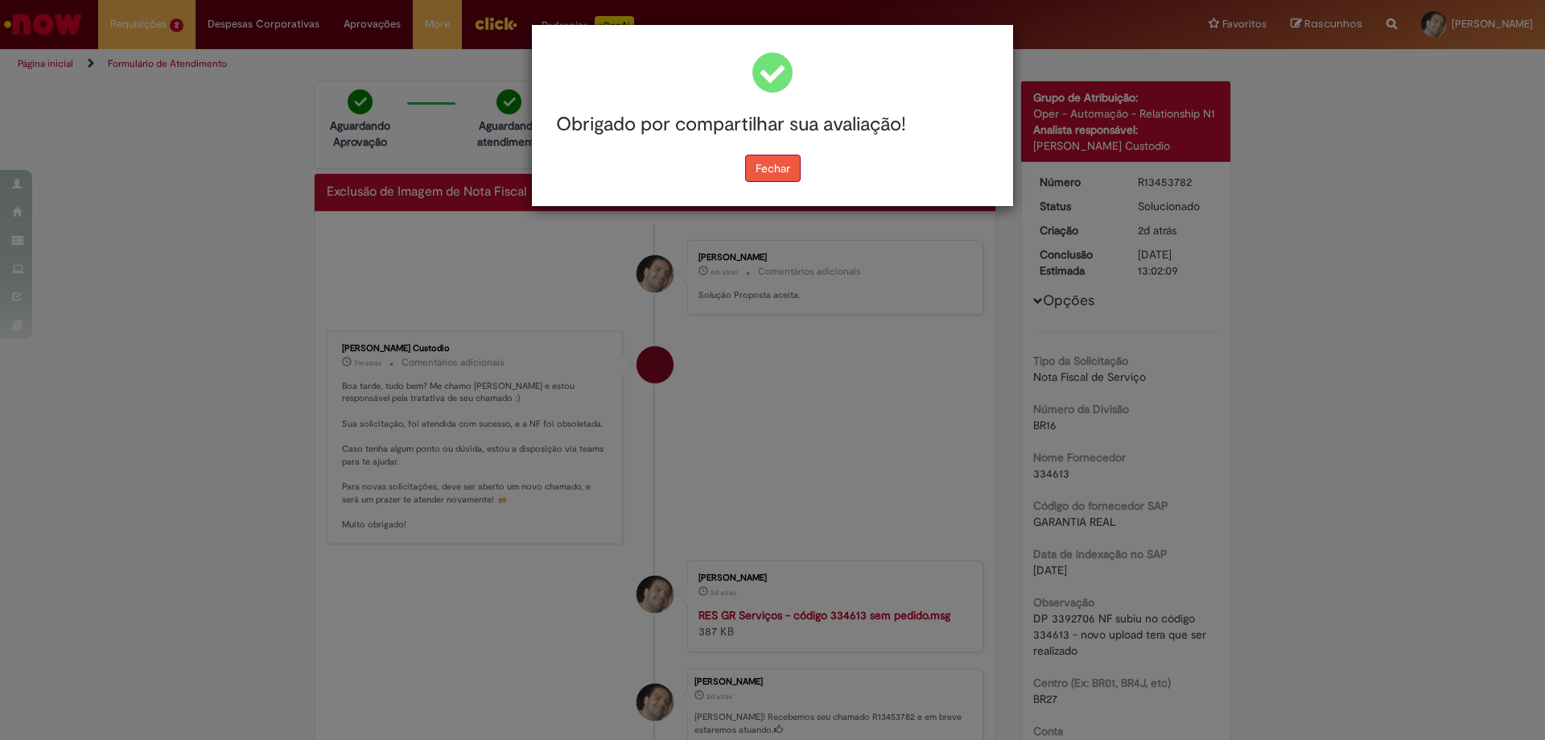
click at [777, 171] on button "Fechar" at bounding box center [773, 168] width 56 height 27
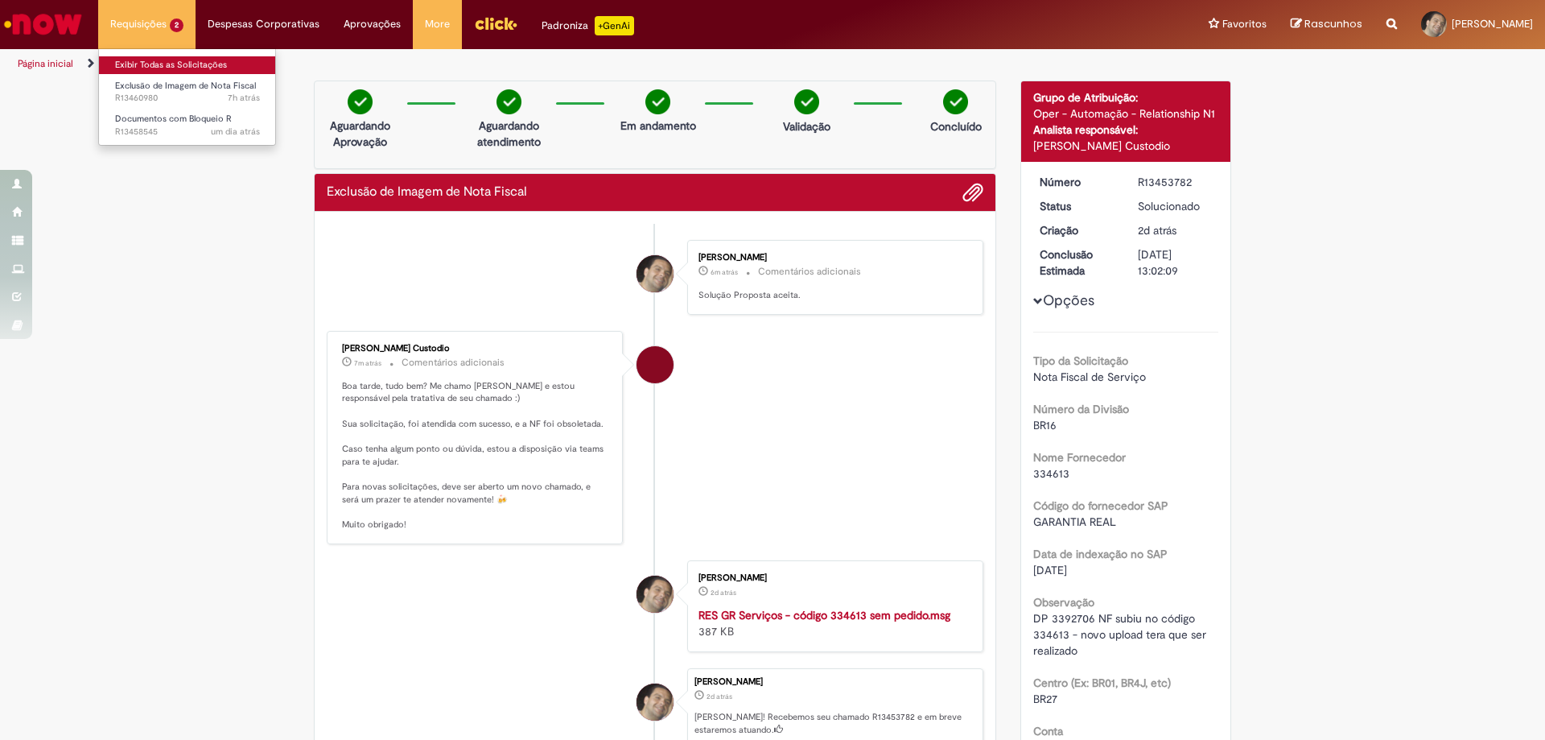
click at [137, 63] on link "Exibir Todas as Solicitações" at bounding box center [187, 65] width 177 height 18
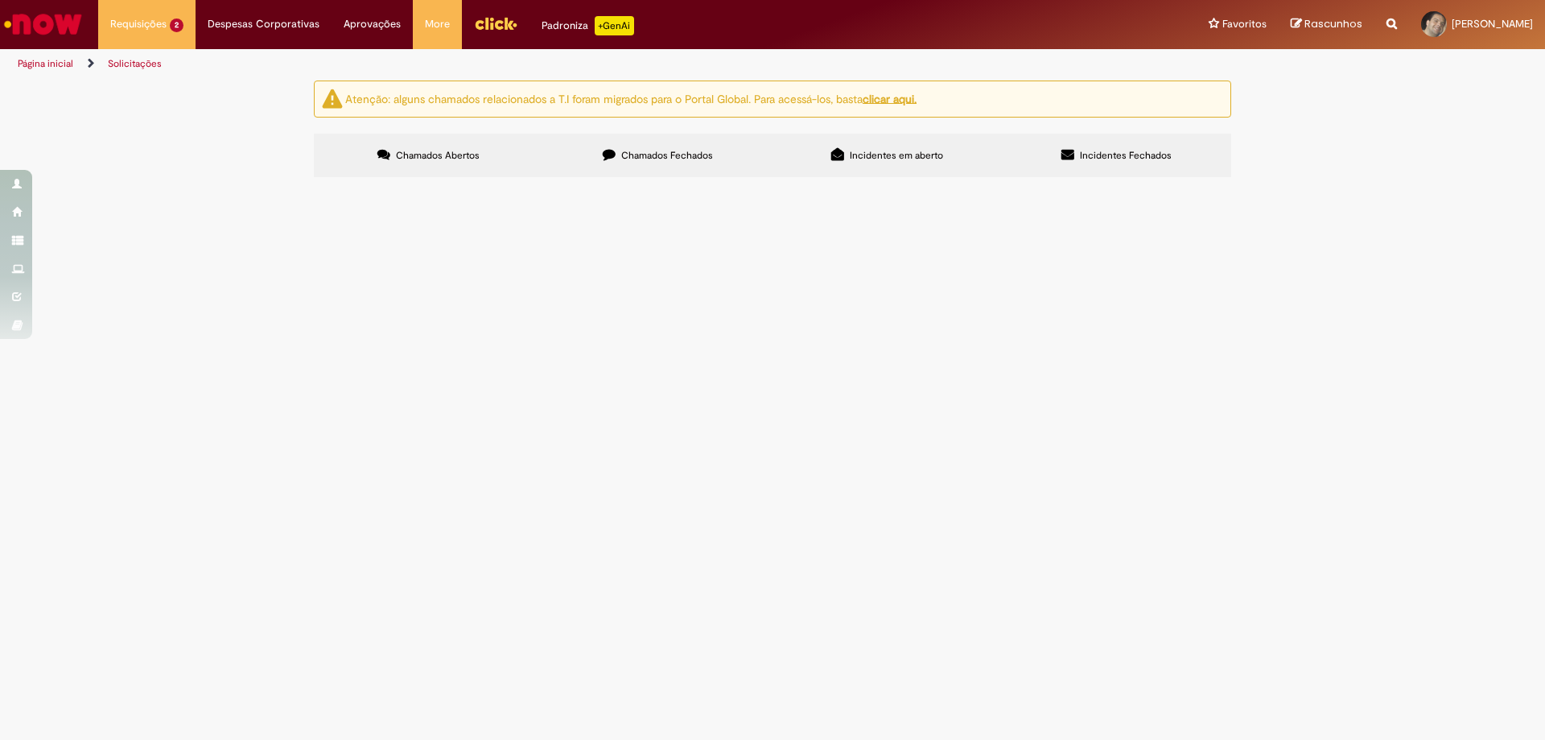
click at [0, 0] on span "R13460980" at bounding box center [0, 0] width 0 height 0
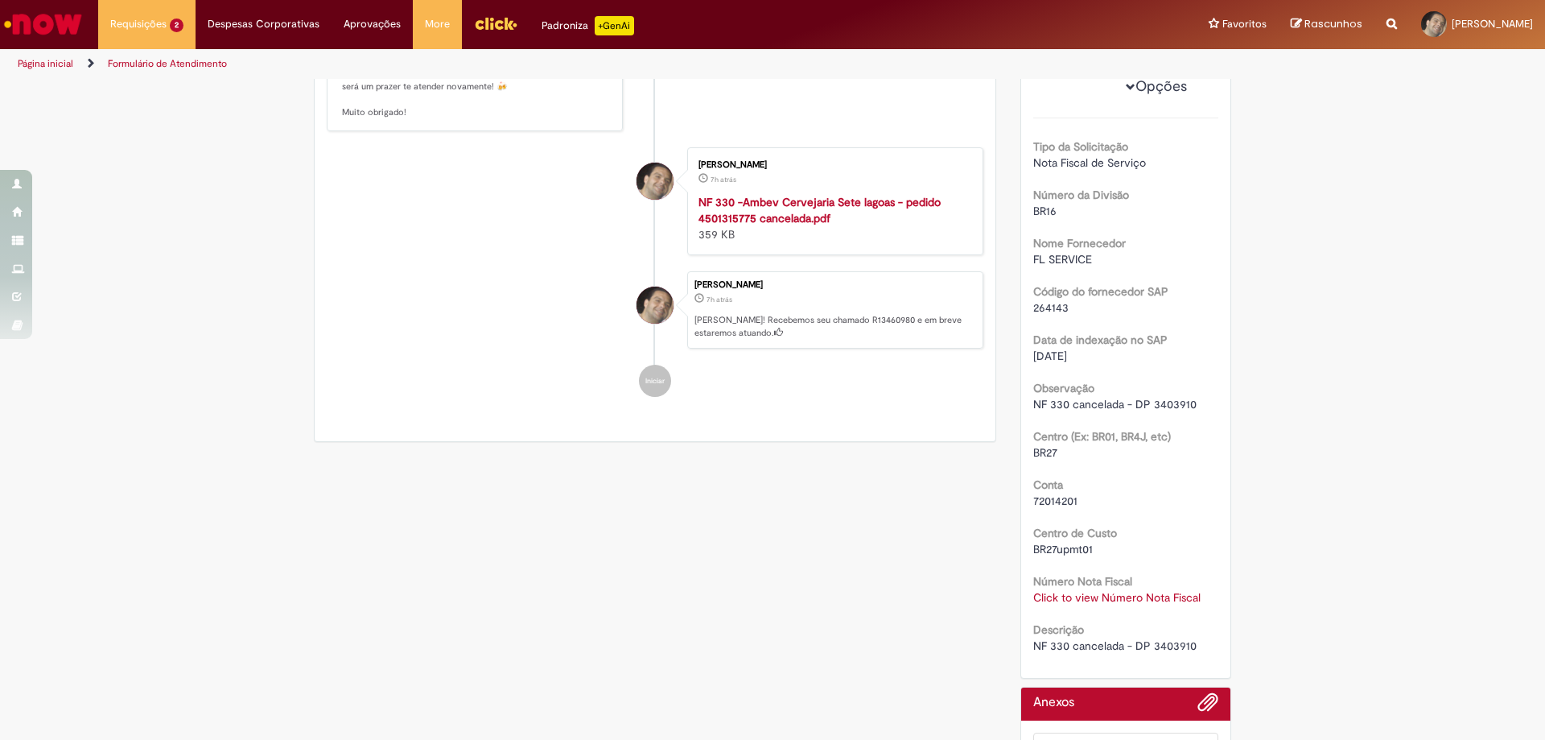
scroll to position [414, 0]
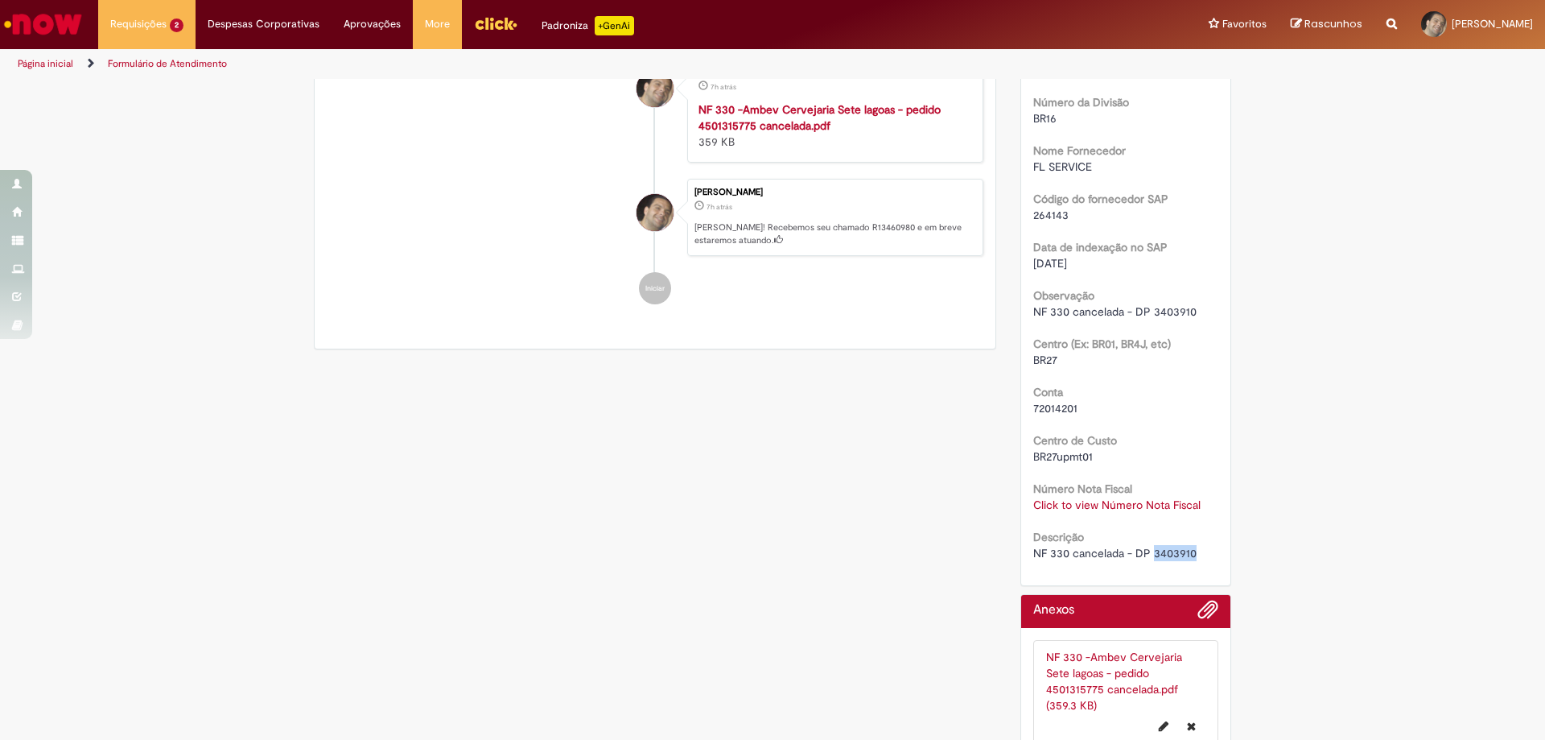
drag, startPoint x: 1148, startPoint y: 572, endPoint x: 1195, endPoint y: 573, distance: 47.5
click at [1195, 561] on div "NF 330 cancelada - DP 3403910" at bounding box center [1126, 553] width 186 height 16
copy span "3403910"
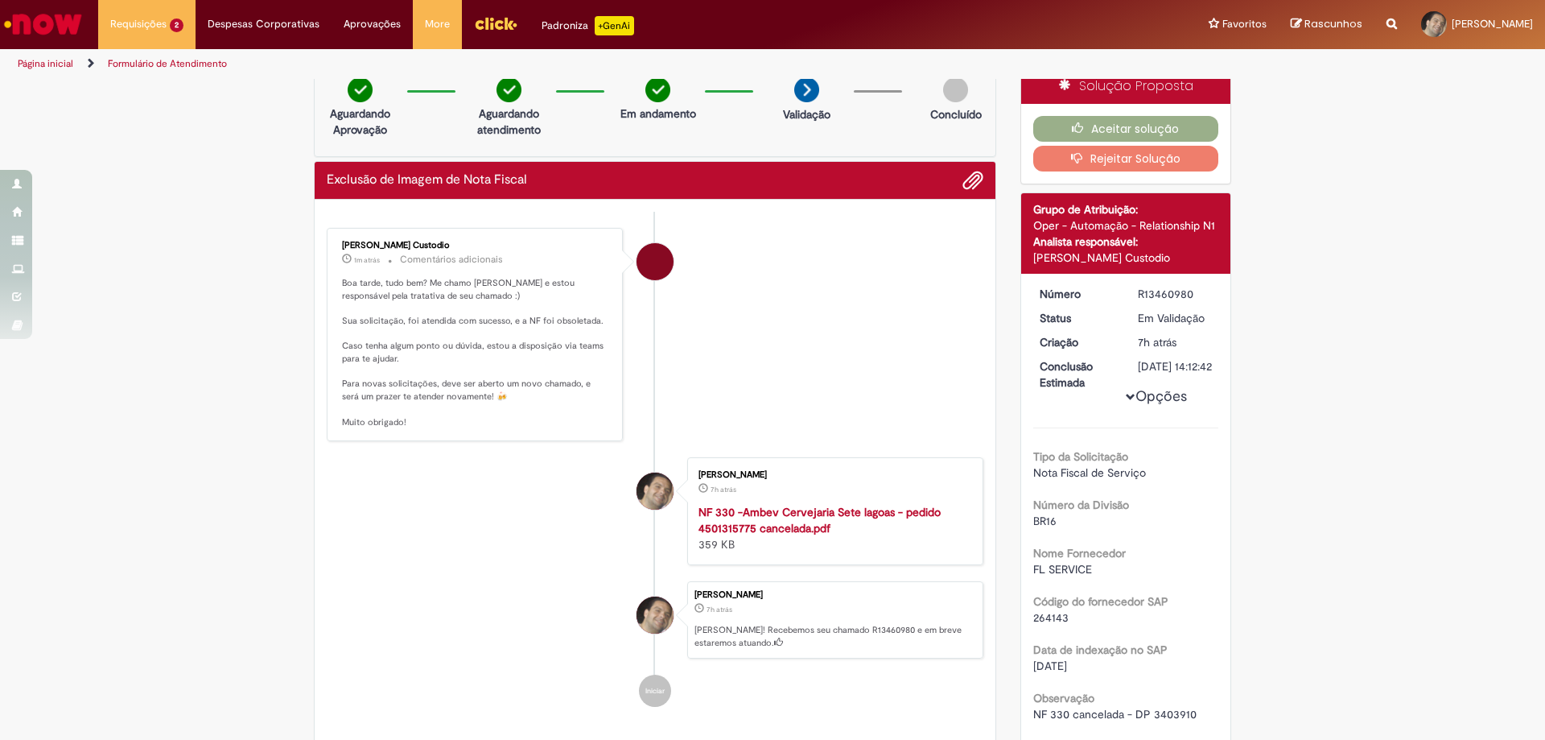
scroll to position [0, 0]
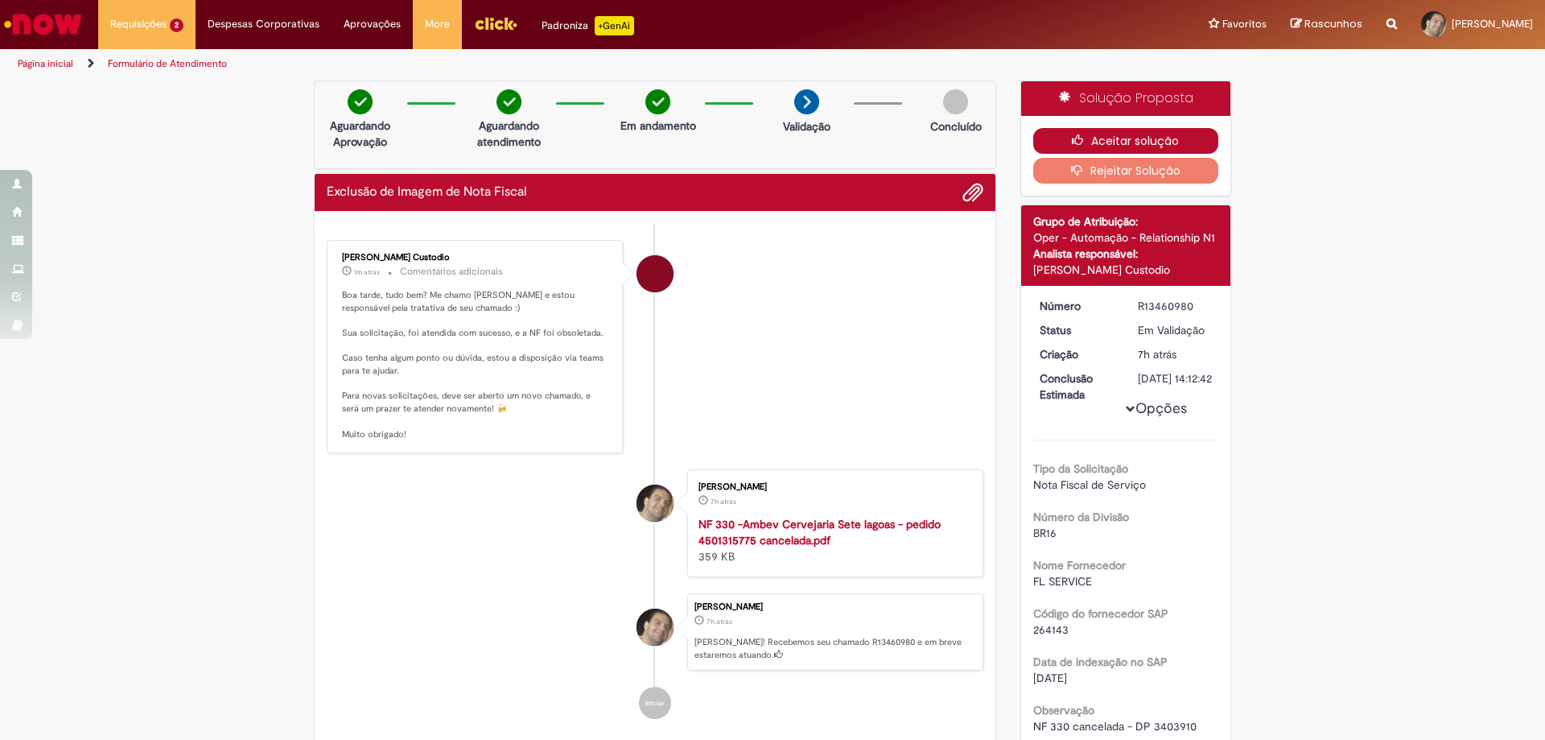
click at [1126, 145] on button "Aceitar solução" at bounding box center [1126, 141] width 186 height 26
